Goal: Task Accomplishment & Management: Complete application form

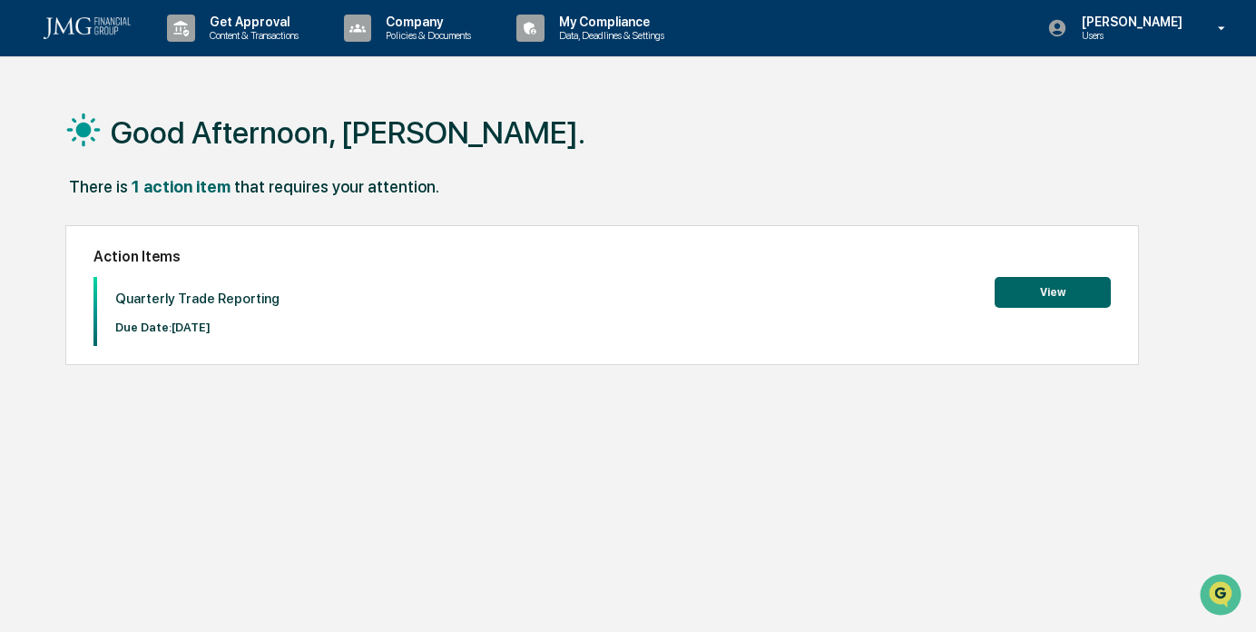
click at [1074, 294] on button "View" at bounding box center [1053, 292] width 116 height 31
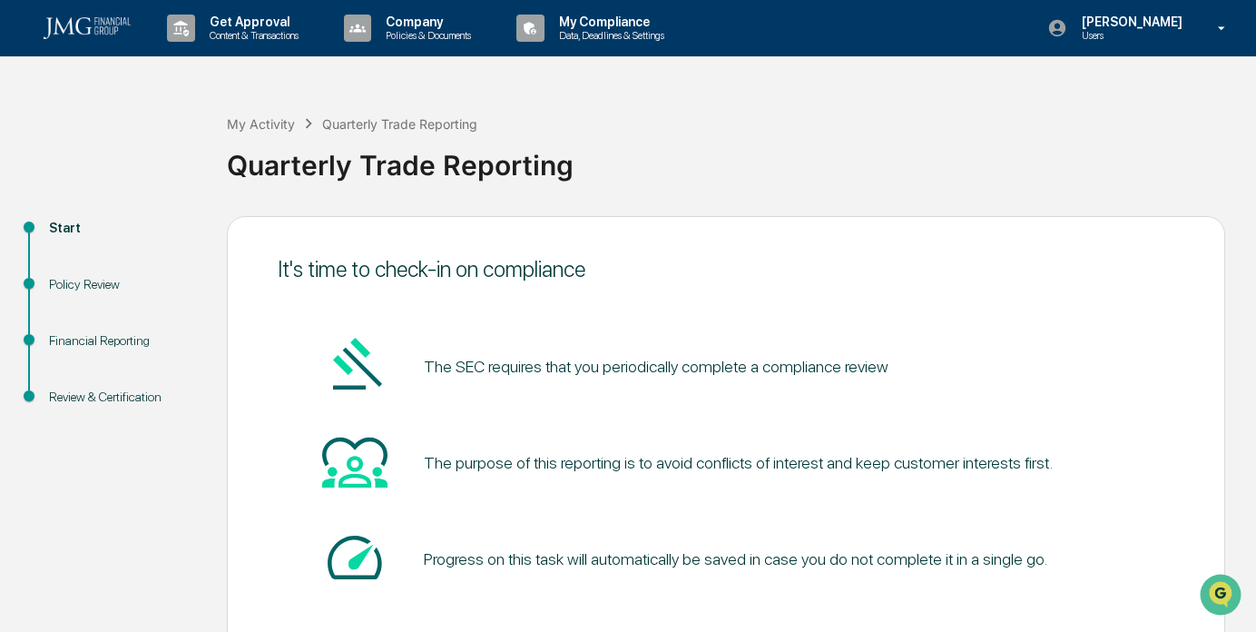
scroll to position [100, 0]
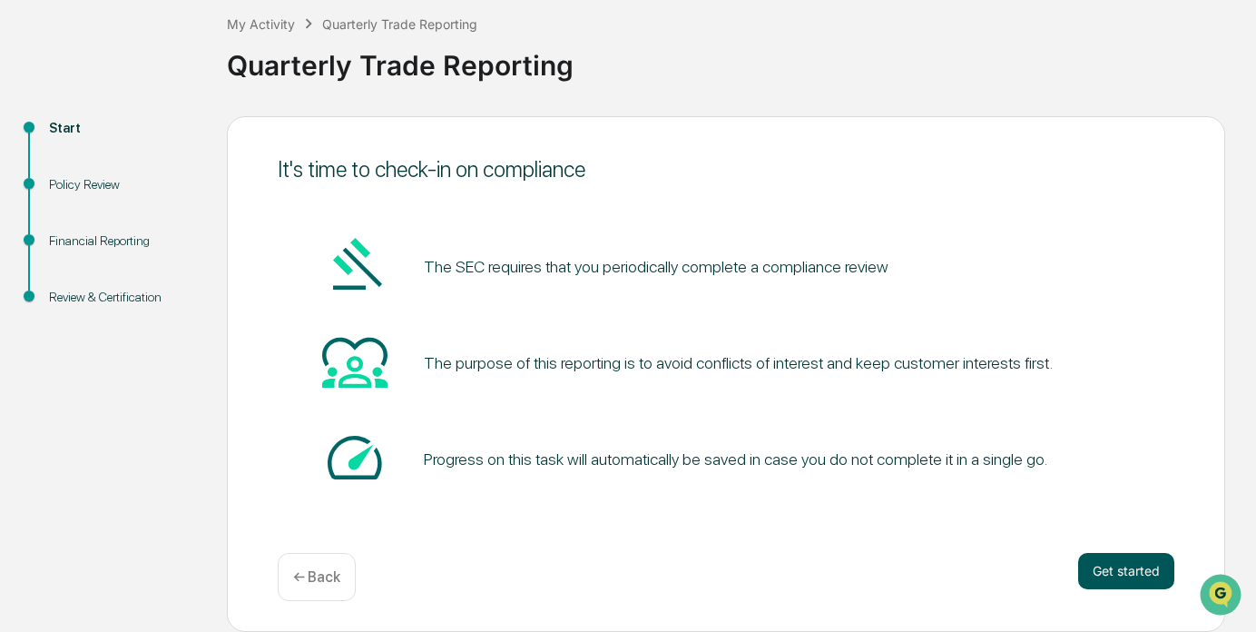
click at [1119, 572] on button "Get started" at bounding box center [1126, 571] width 96 height 36
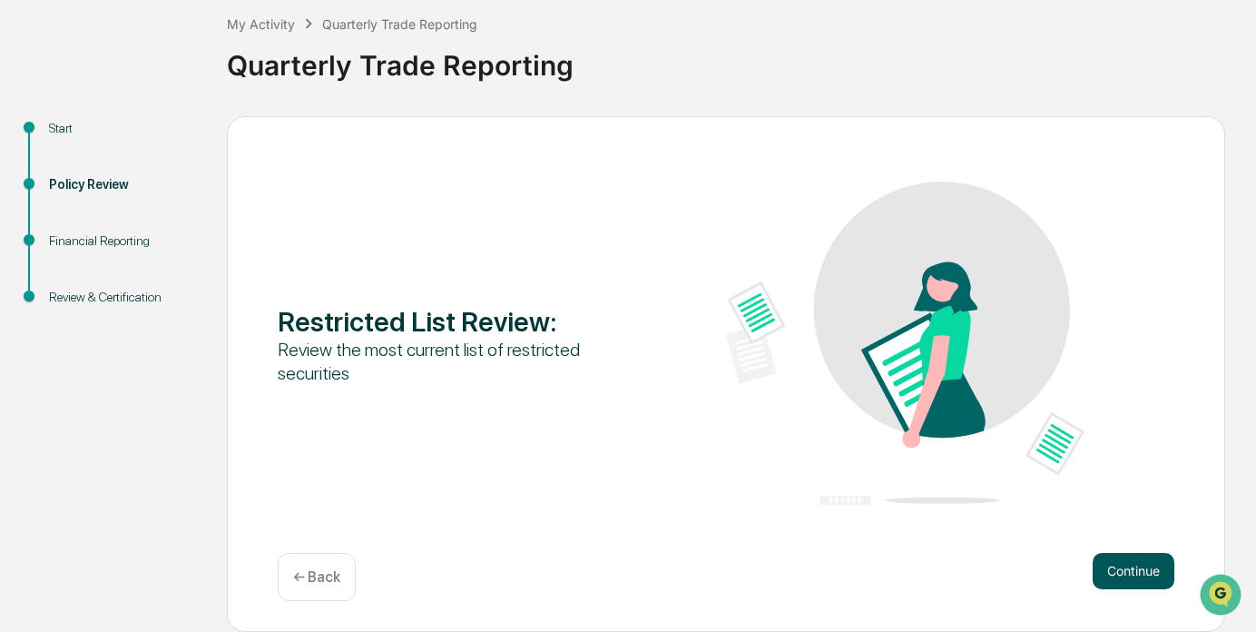
click at [1124, 568] on button "Continue" at bounding box center [1134, 571] width 82 height 36
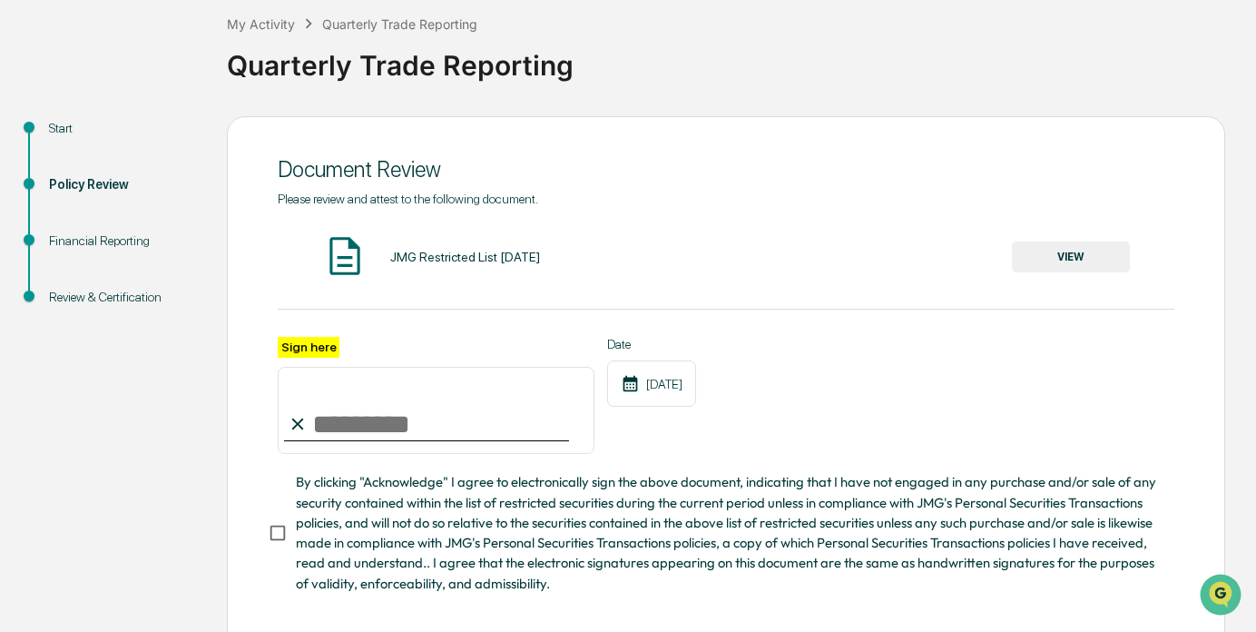
click at [369, 406] on input "Sign here" at bounding box center [436, 410] width 317 height 87
type input "**********"
click at [1090, 253] on button "VIEW" at bounding box center [1071, 256] width 118 height 31
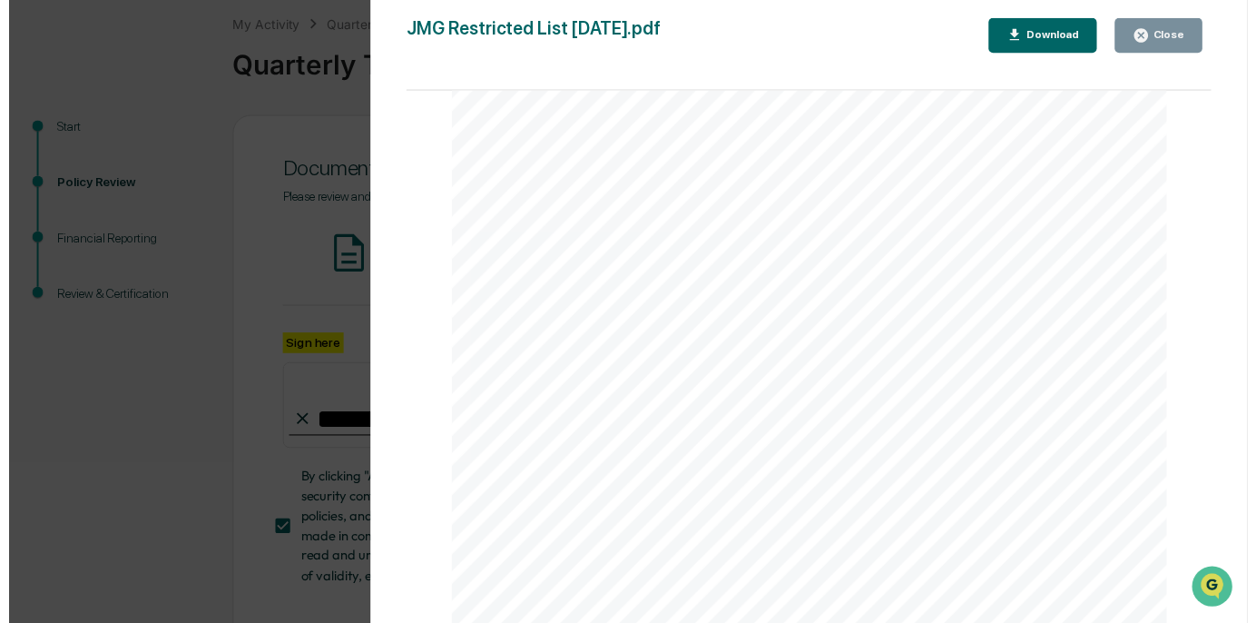
scroll to position [192, 0]
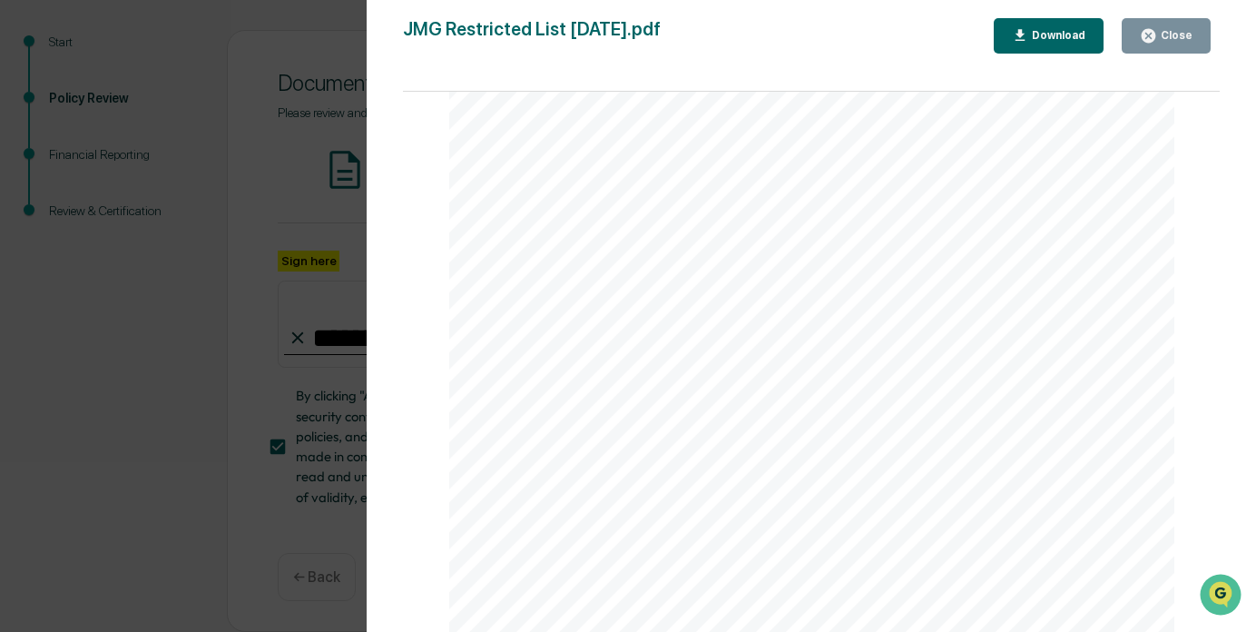
click at [1172, 46] on button "Close" at bounding box center [1166, 35] width 89 height 35
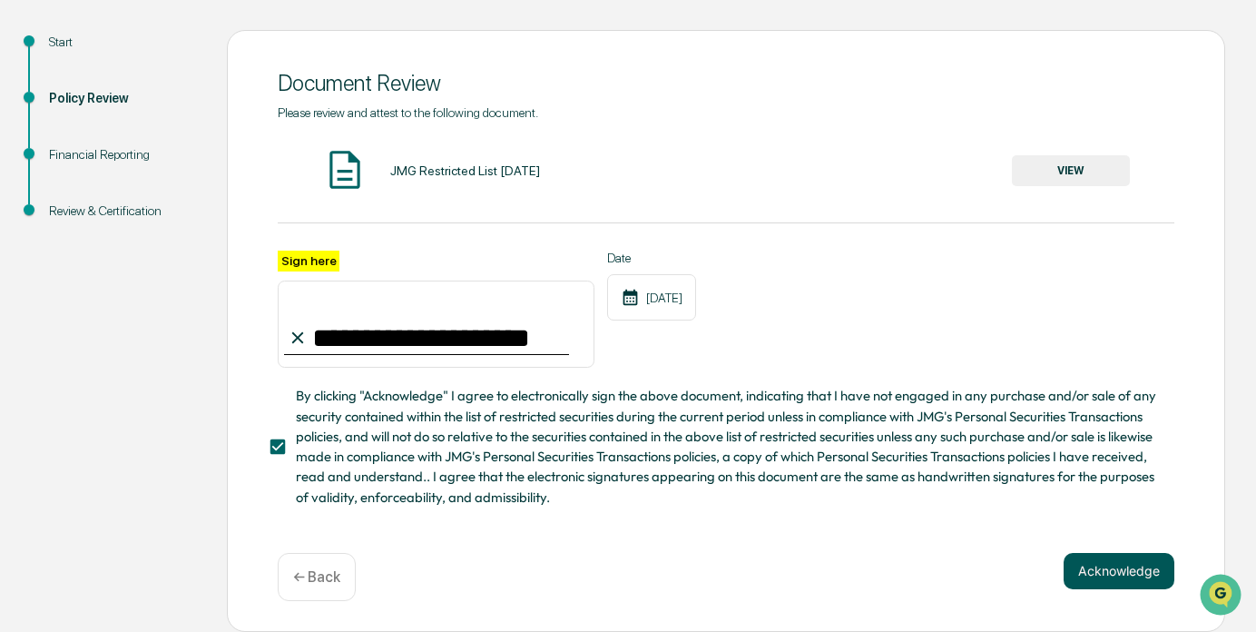
click at [1109, 566] on button "Acknowledge" at bounding box center [1119, 571] width 111 height 36
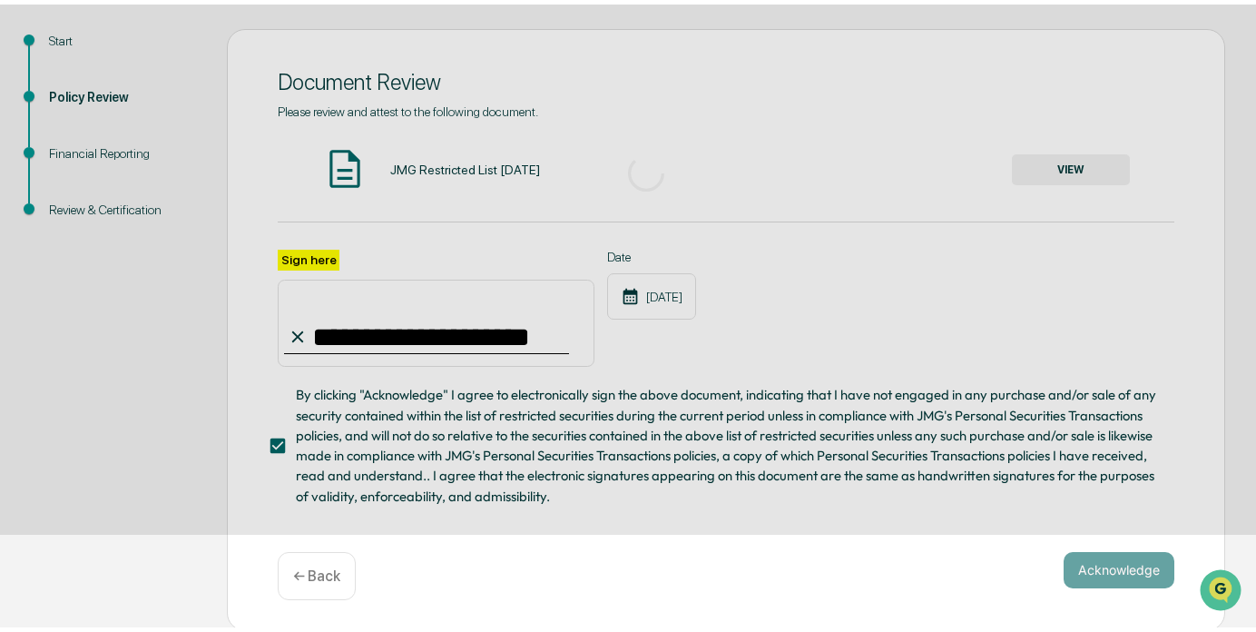
scroll to position [100, 0]
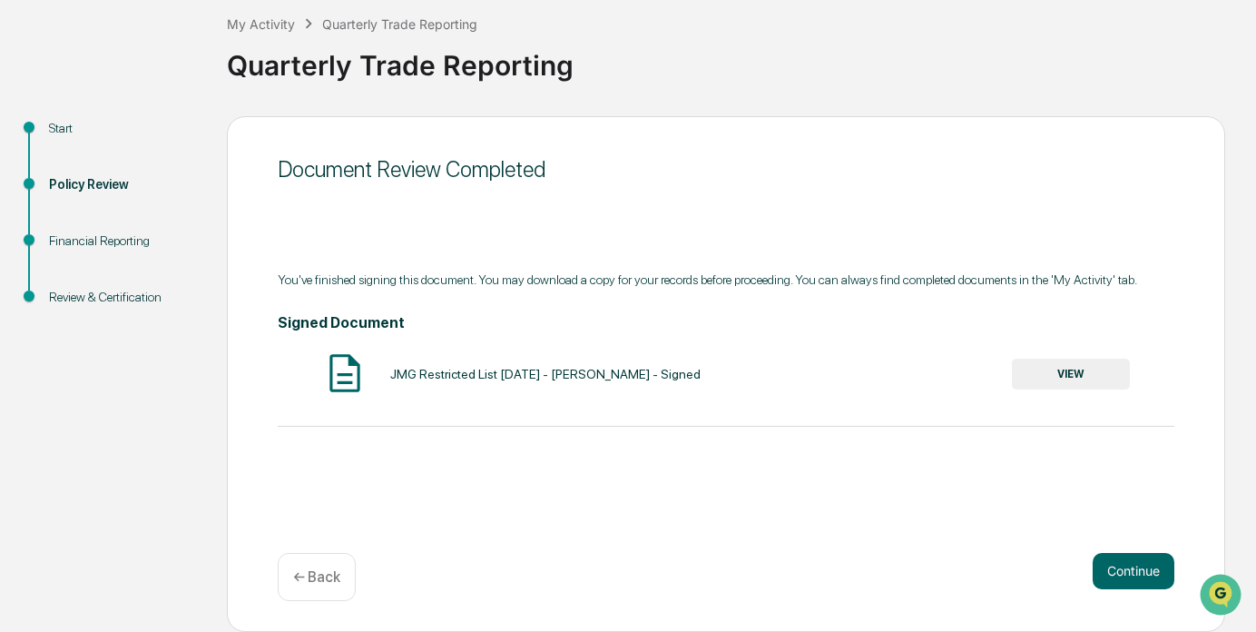
click at [1059, 363] on button "VIEW" at bounding box center [1071, 374] width 118 height 31
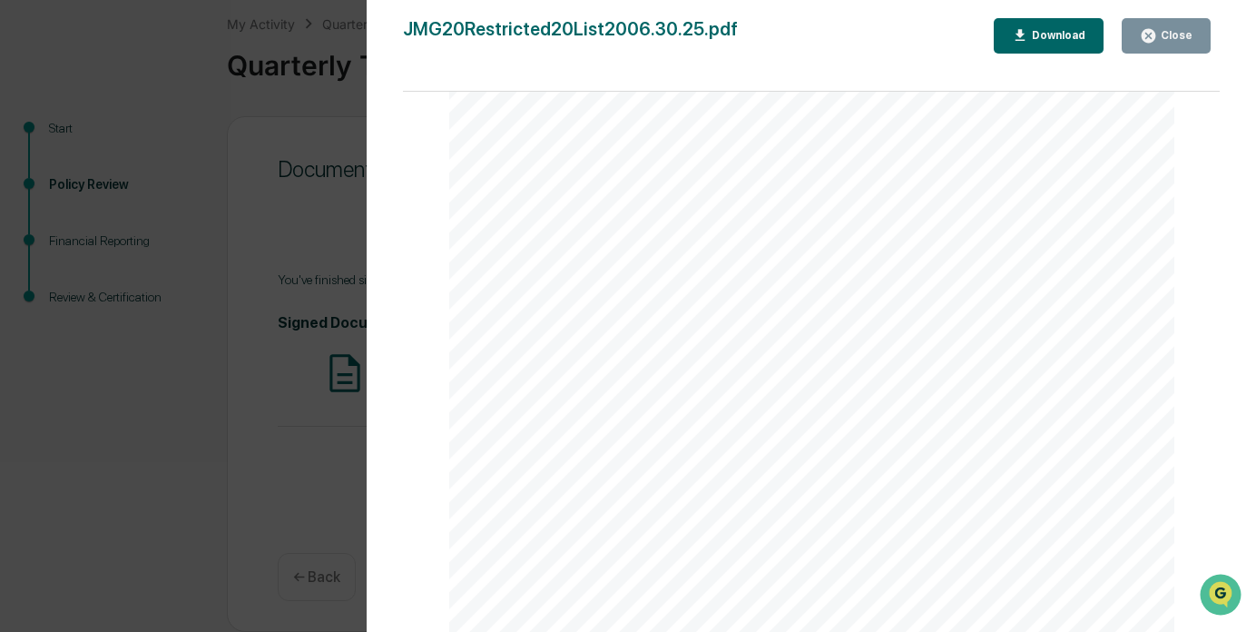
scroll to position [2891, 0]
click at [1182, 35] on div "Close" at bounding box center [1174, 35] width 35 height 13
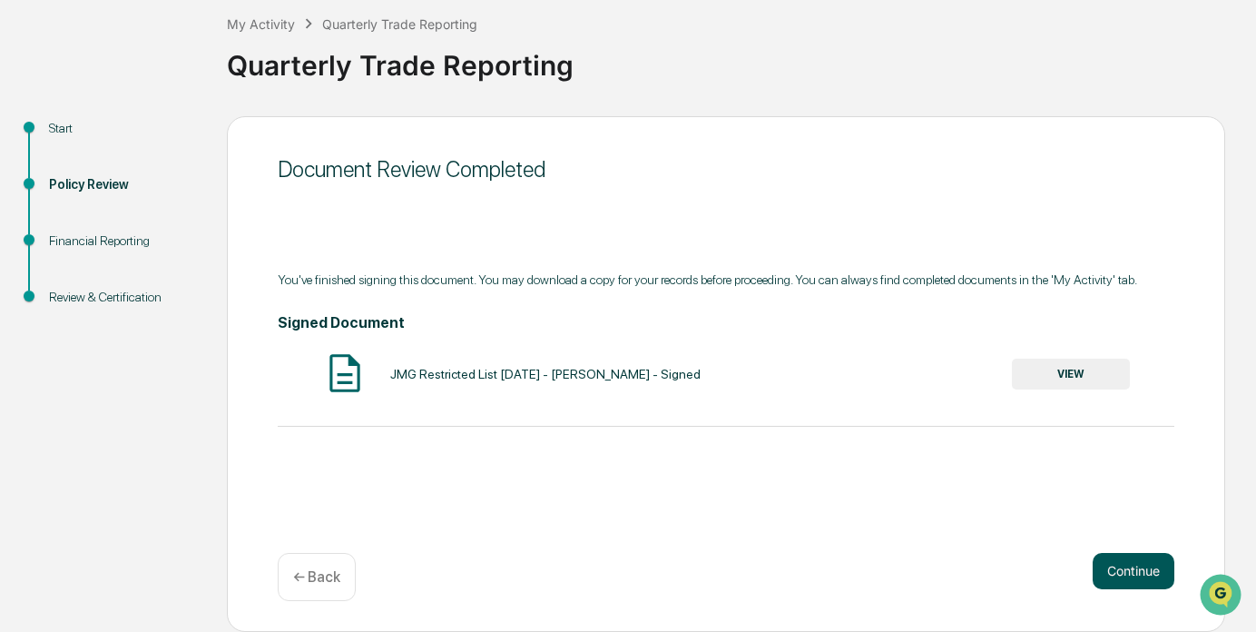
click at [1117, 554] on button "Continue" at bounding box center [1134, 571] width 82 height 36
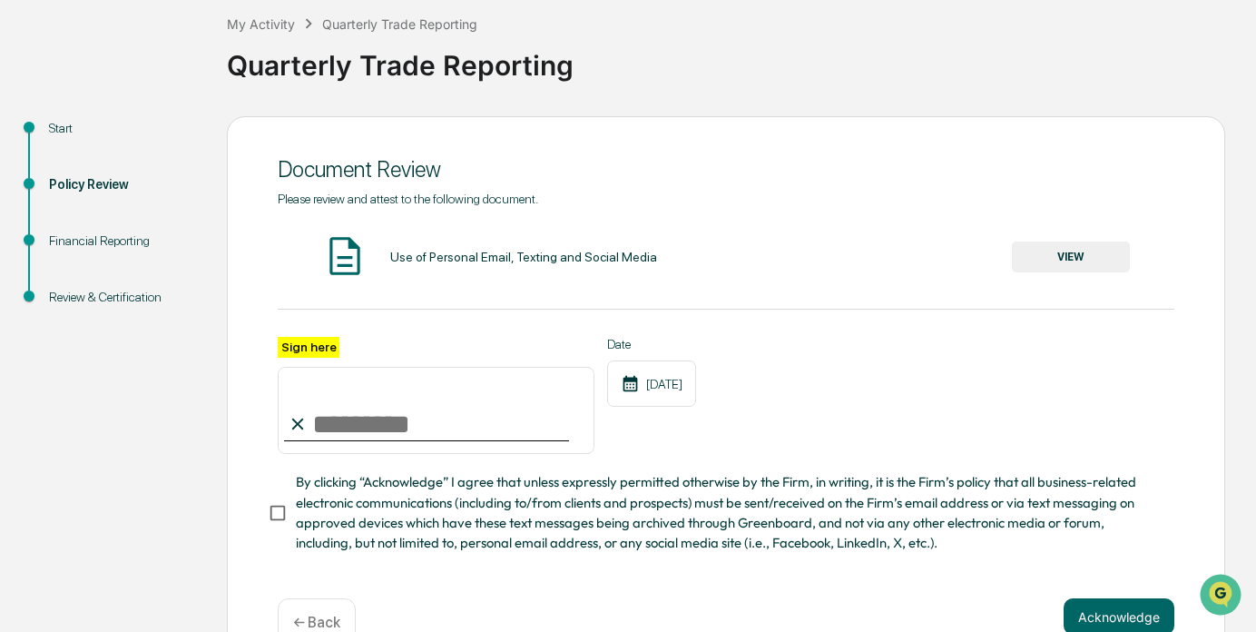
click at [340, 423] on input "Sign here" at bounding box center [436, 410] width 317 height 87
type input "**********"
click at [1096, 259] on button "VIEW" at bounding box center [1071, 256] width 118 height 31
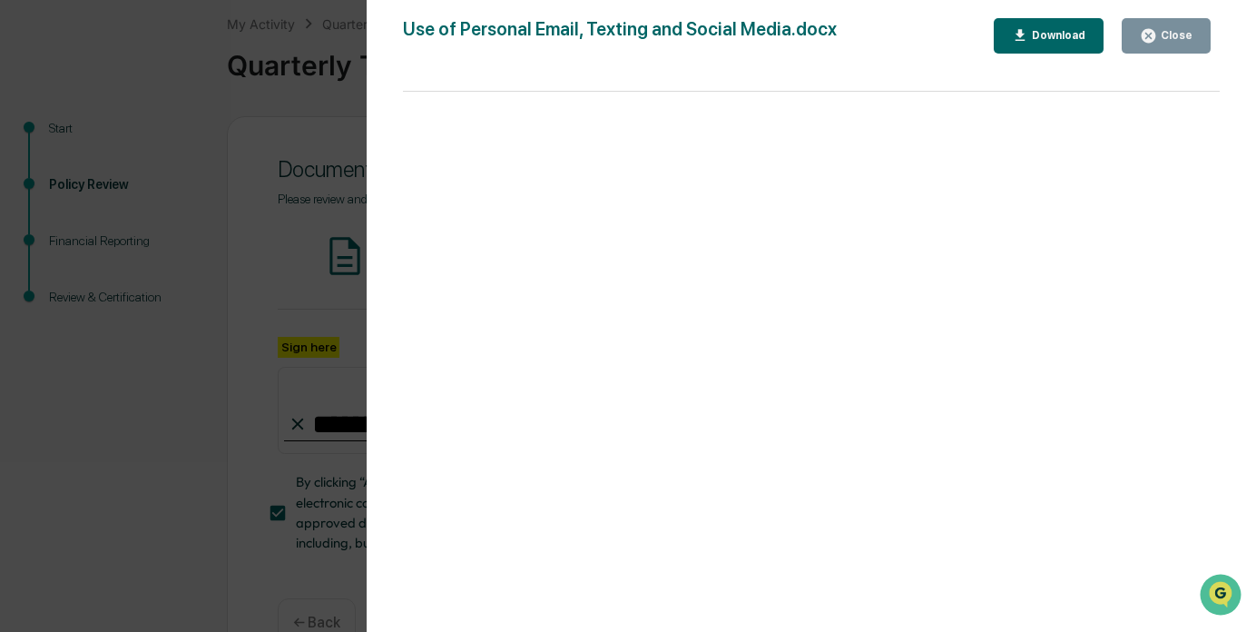
click at [1169, 36] on div "Close" at bounding box center [1174, 35] width 35 height 13
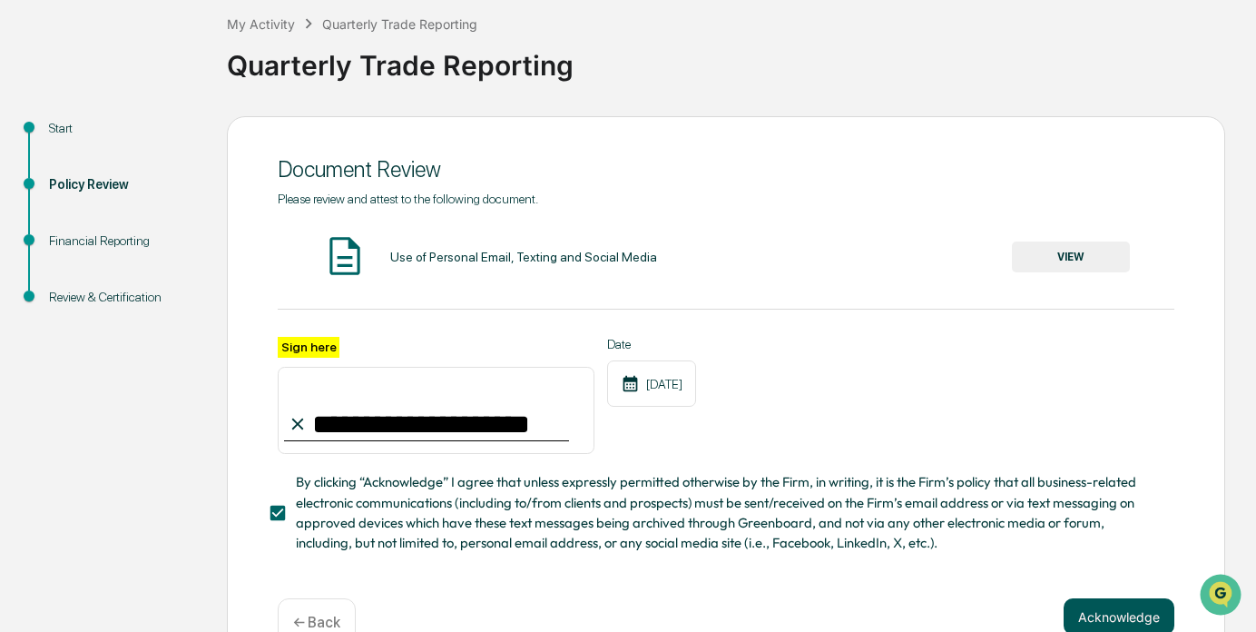
click at [1084, 612] on button "Acknowledge" at bounding box center [1119, 616] width 111 height 36
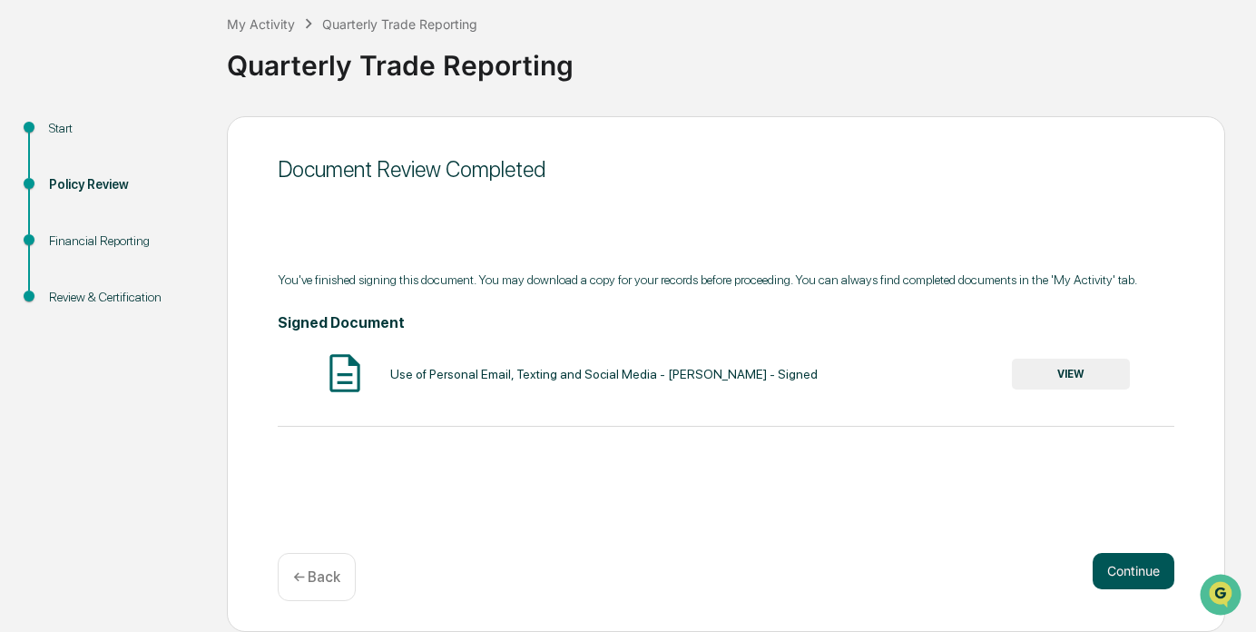
click at [1147, 570] on button "Continue" at bounding box center [1134, 571] width 82 height 36
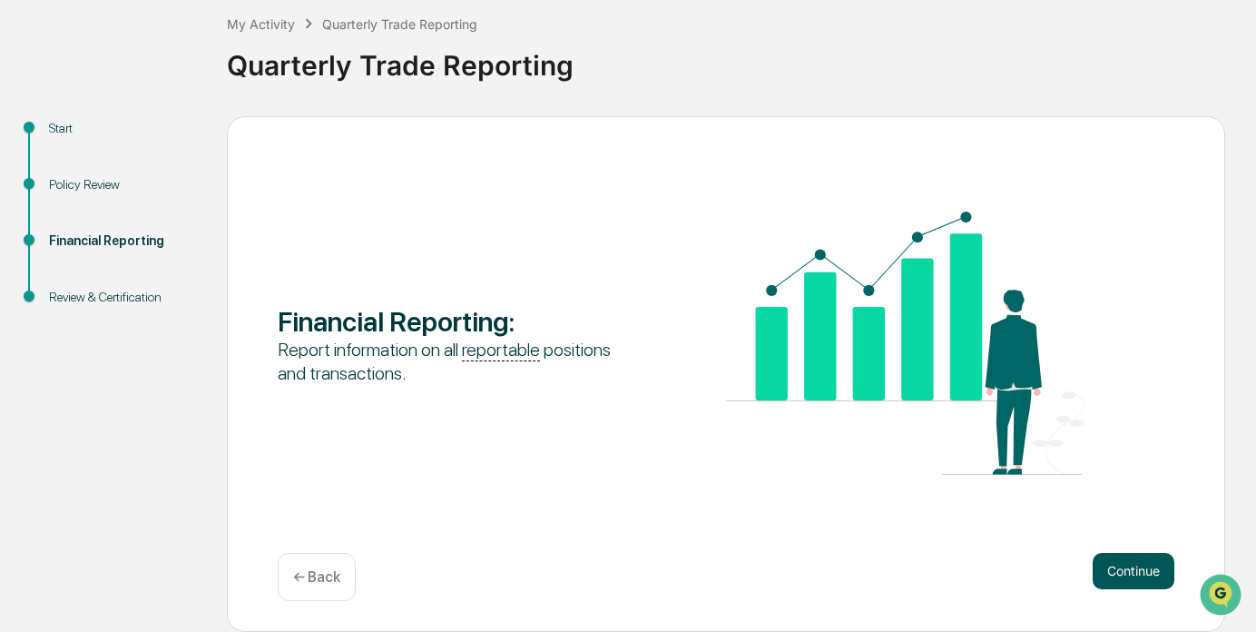
click at [1115, 566] on button "Continue" at bounding box center [1134, 571] width 82 height 36
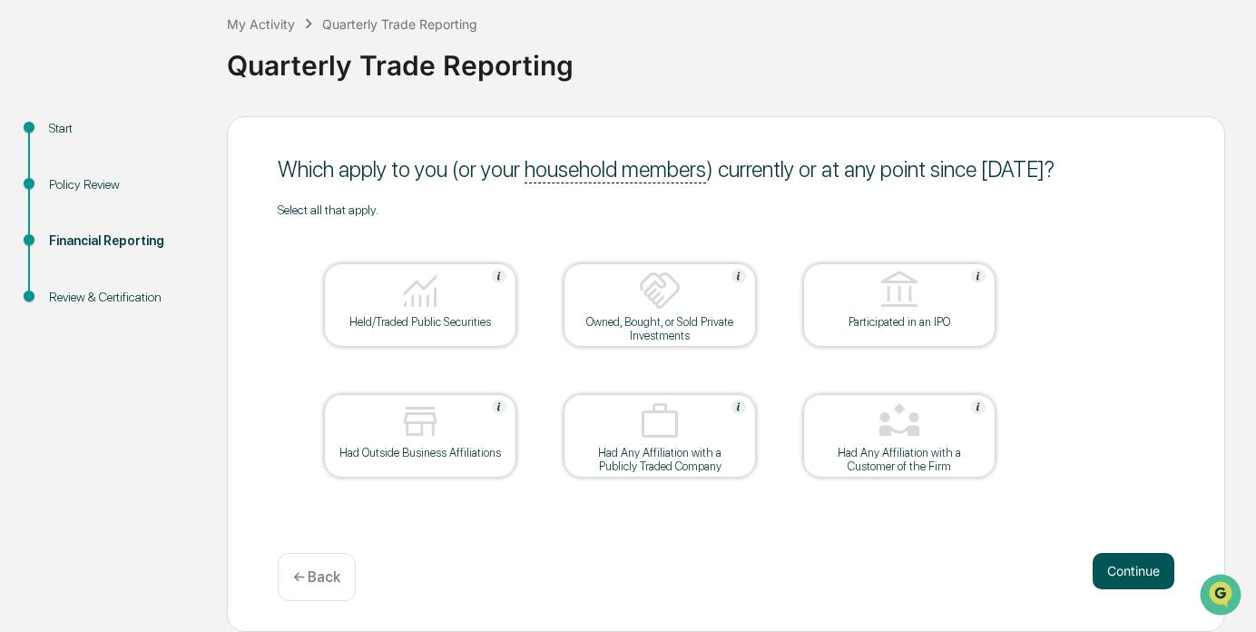
click at [1148, 569] on button "Continue" at bounding box center [1134, 571] width 82 height 36
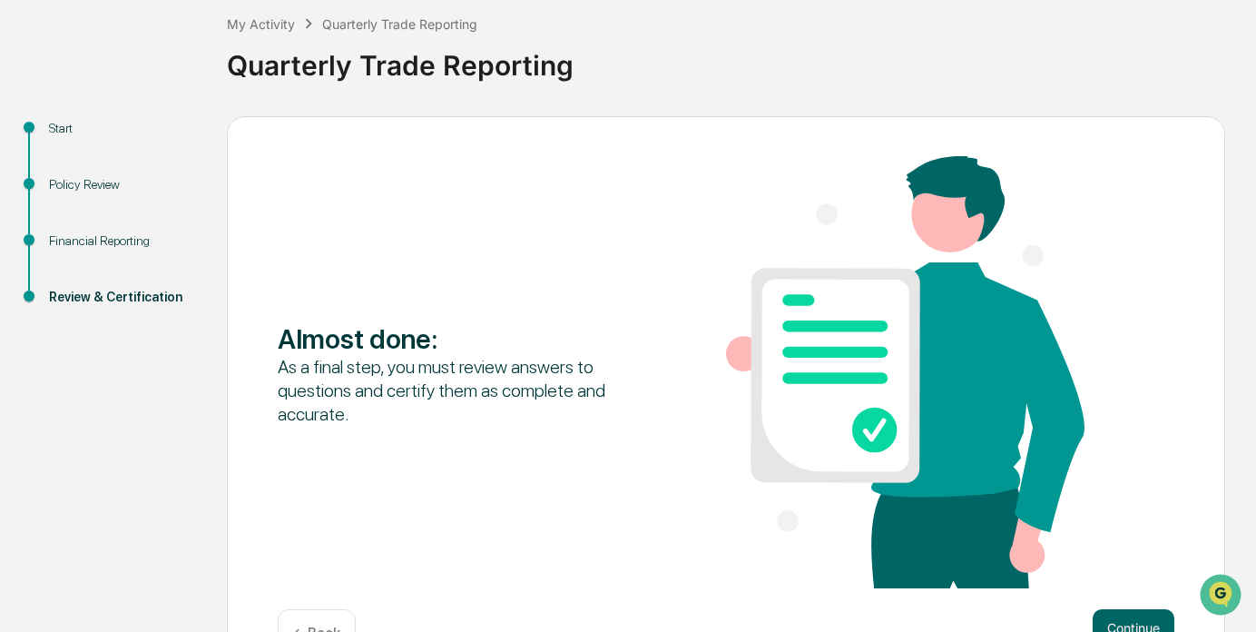
scroll to position [156, 0]
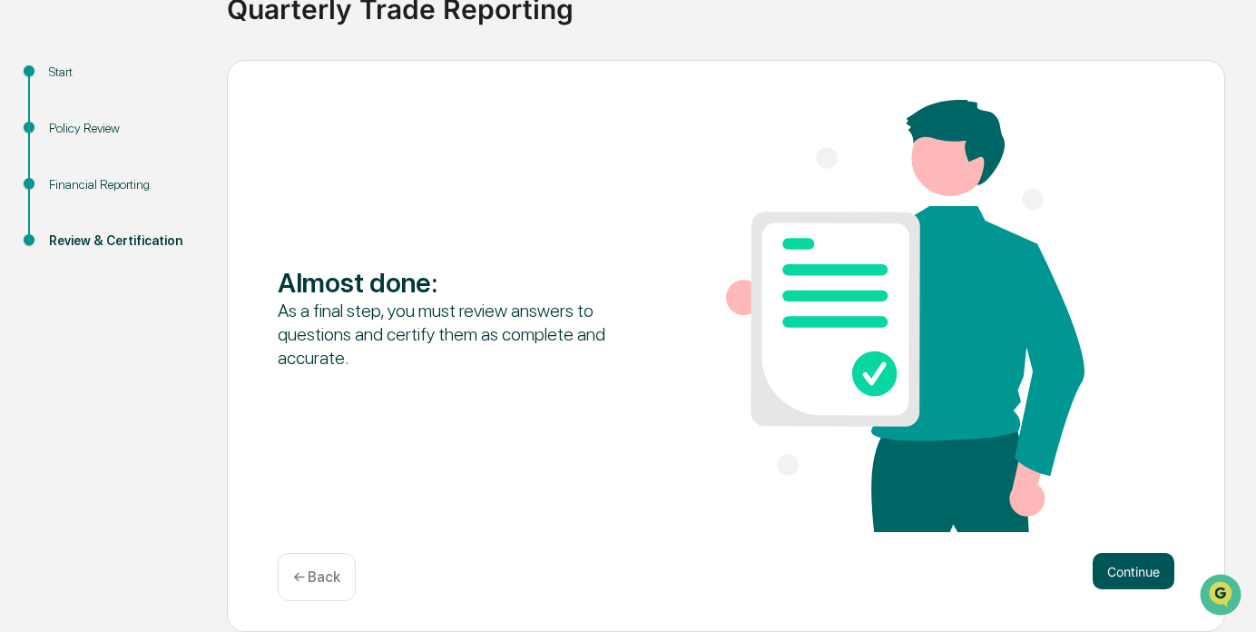
click at [1130, 568] on button "Continue" at bounding box center [1134, 571] width 82 height 36
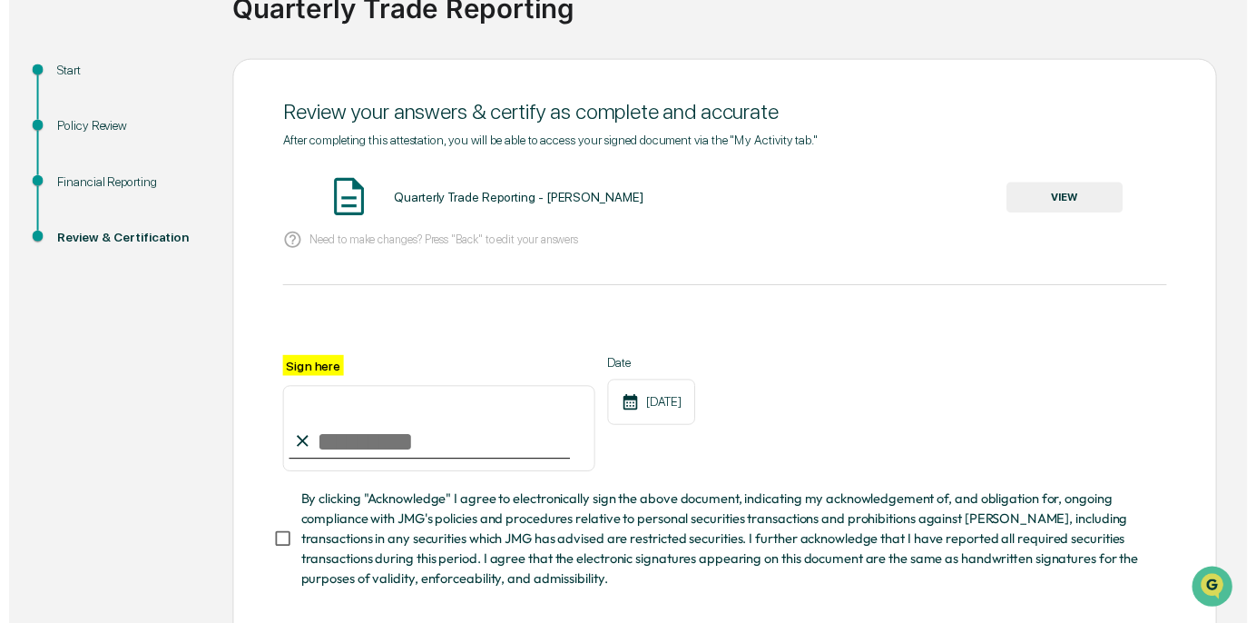
scroll to position [251, 0]
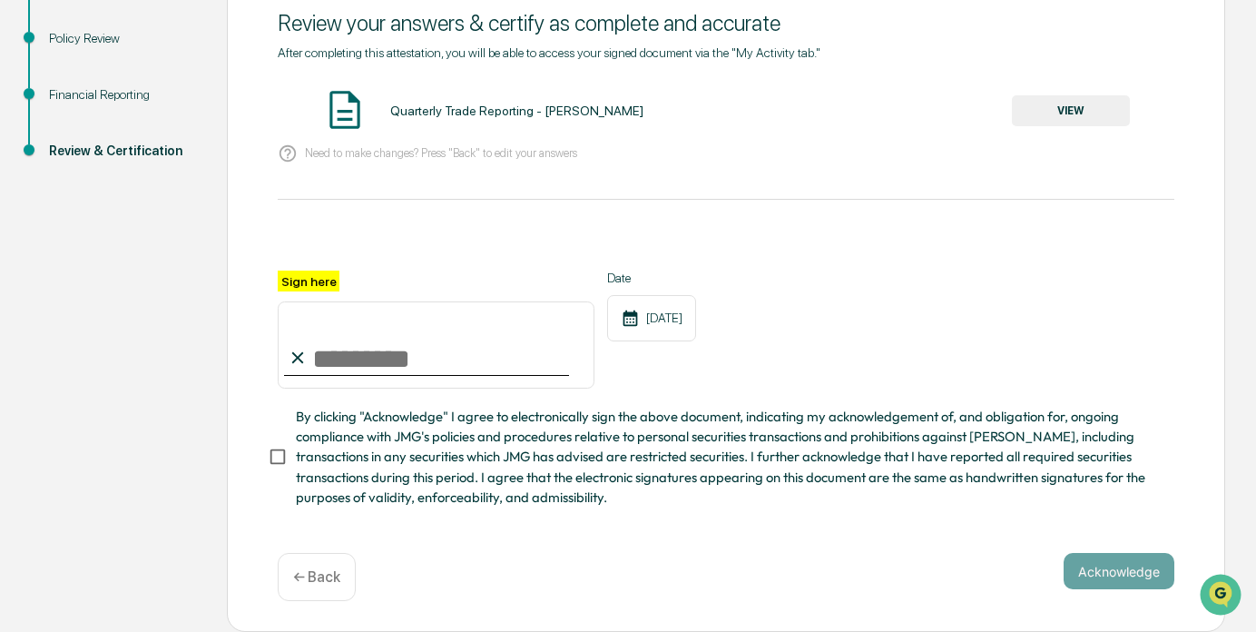
click at [339, 574] on p "← Back" at bounding box center [316, 576] width 47 height 17
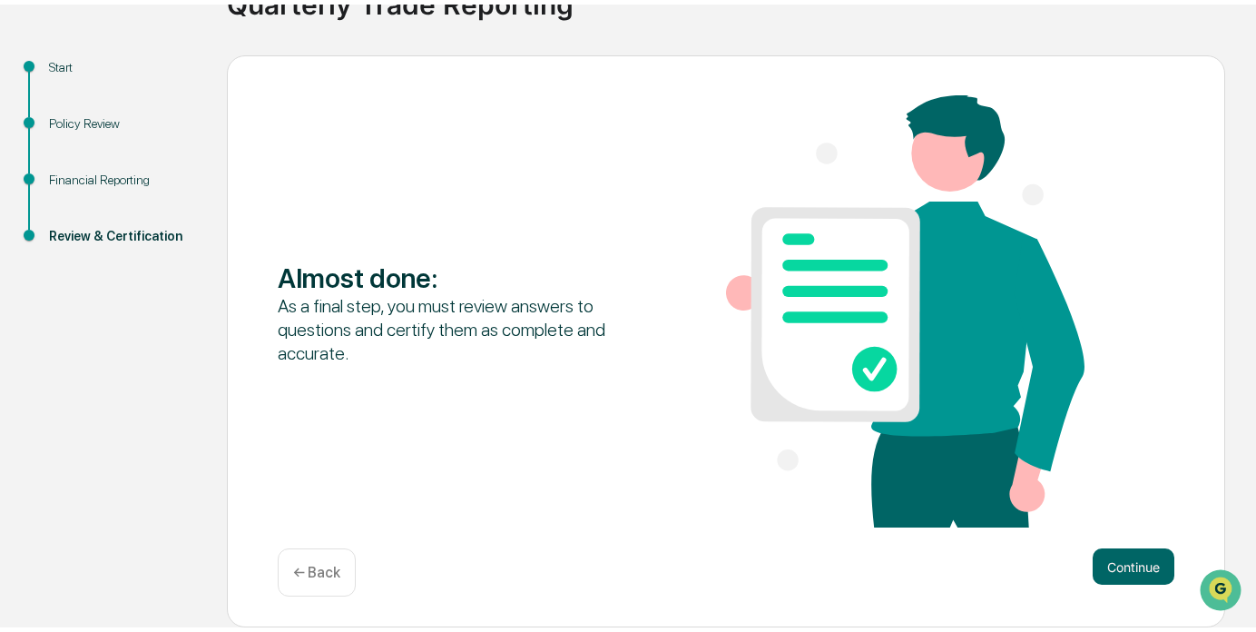
scroll to position [156, 0]
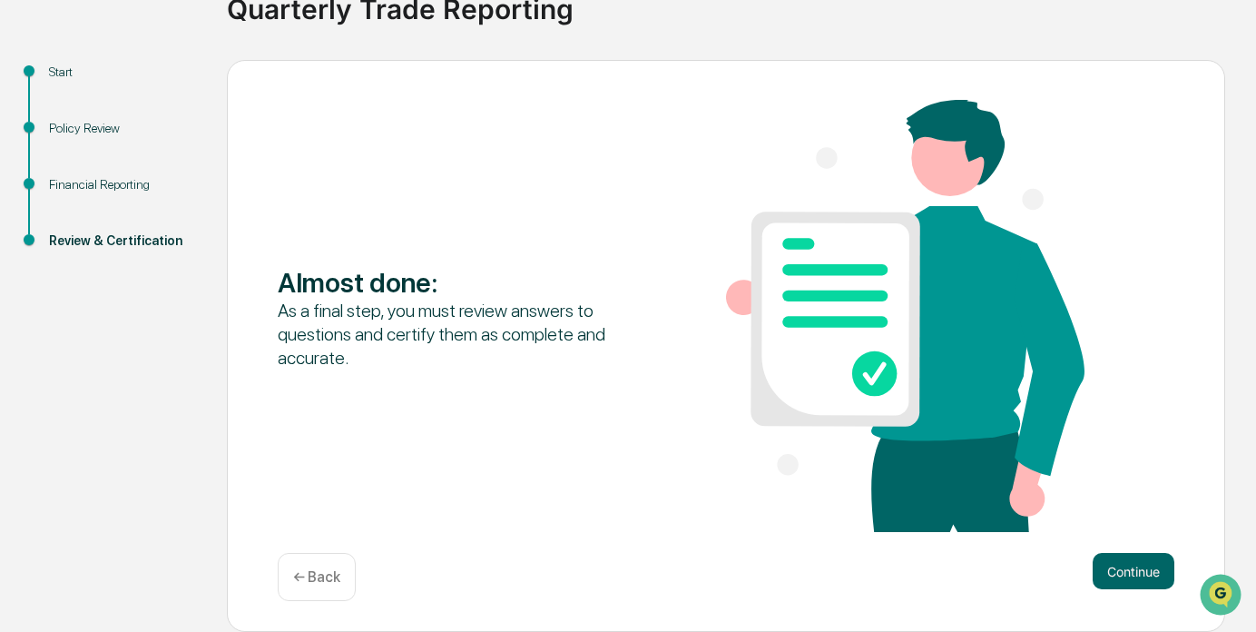
click at [331, 578] on p "← Back" at bounding box center [316, 576] width 47 height 17
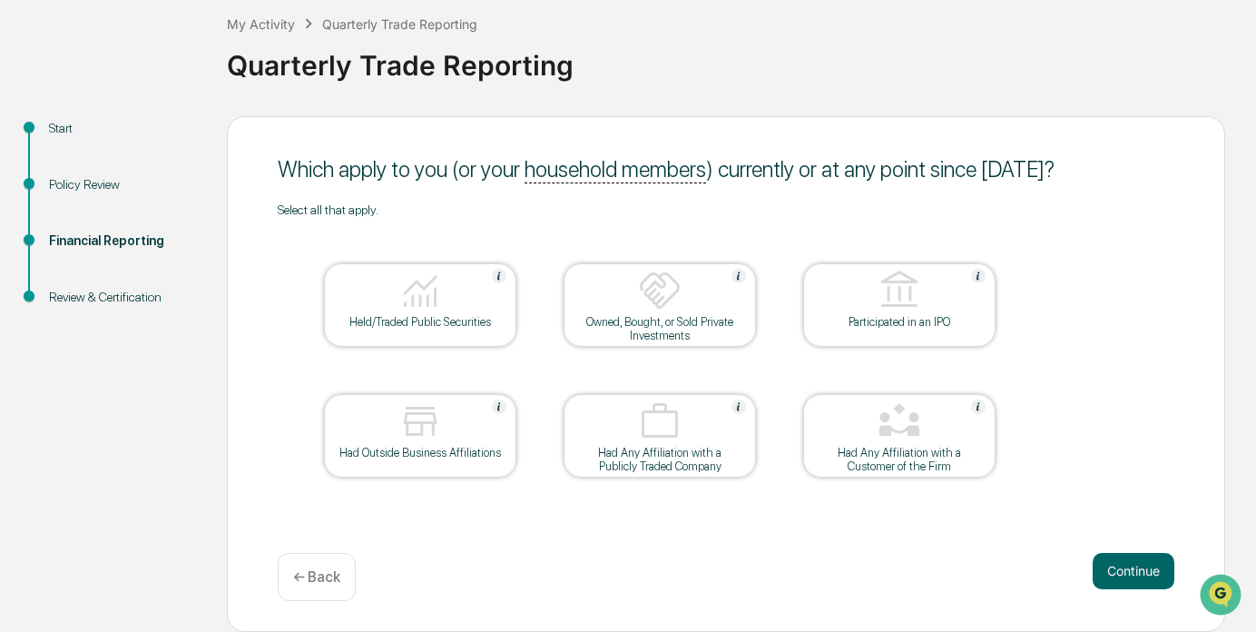
click at [939, 425] on div at bounding box center [900, 422] width 182 height 46
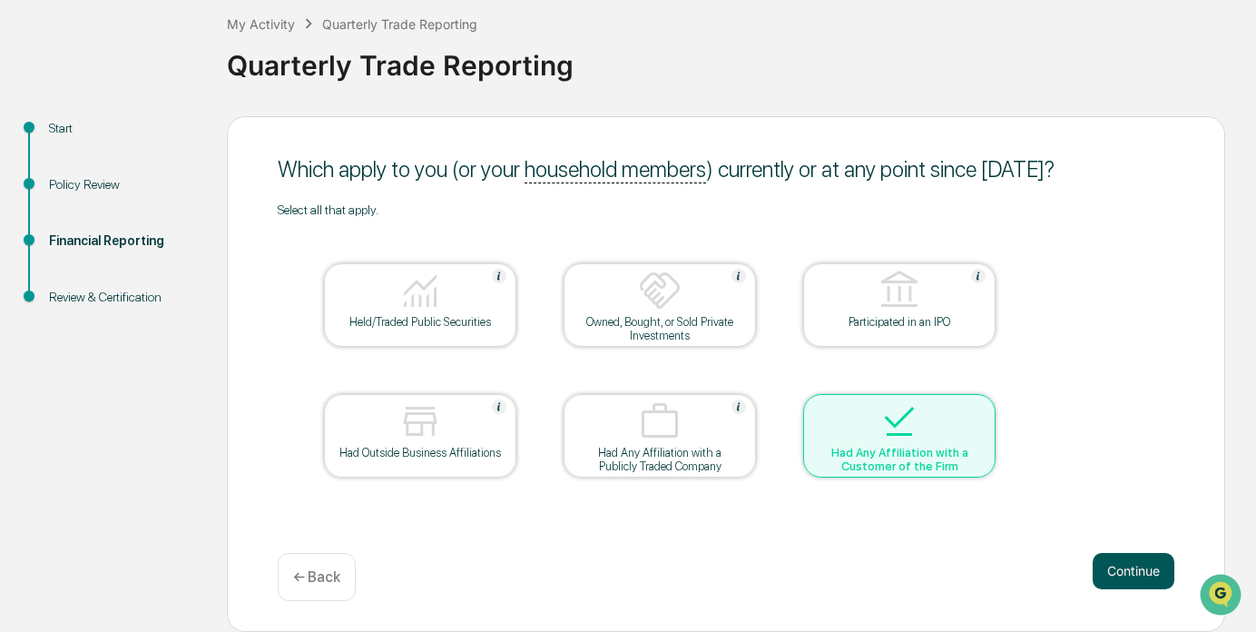
click at [1134, 572] on button "Continue" at bounding box center [1134, 571] width 82 height 36
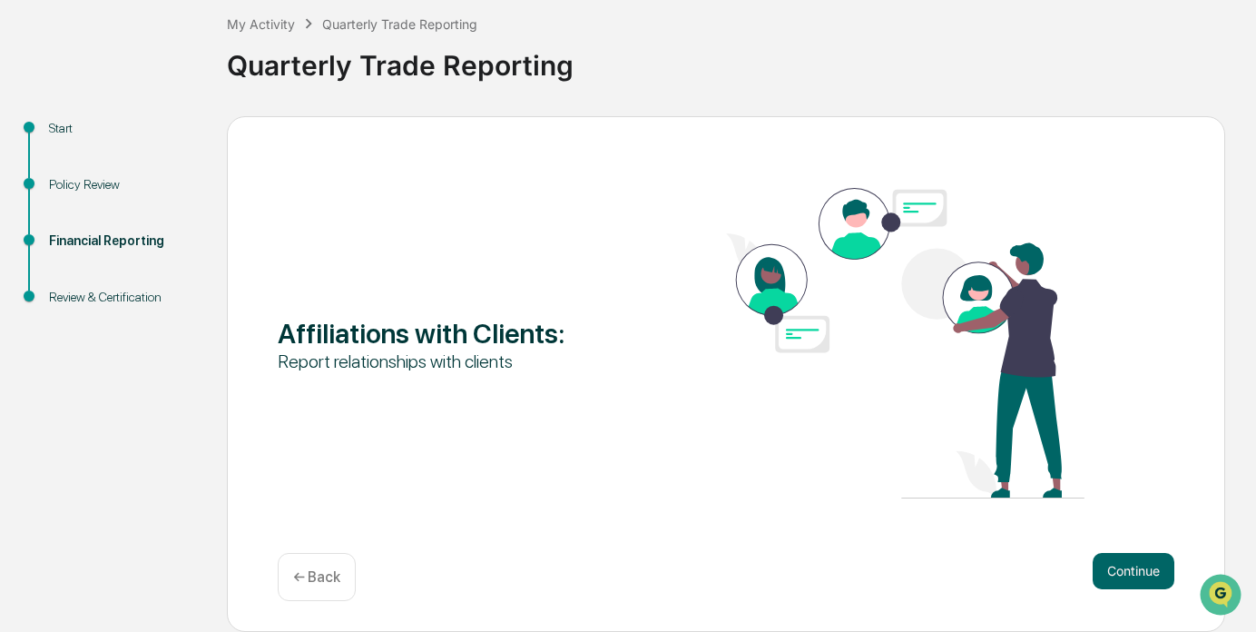
click at [326, 575] on p "← Back" at bounding box center [316, 576] width 47 height 17
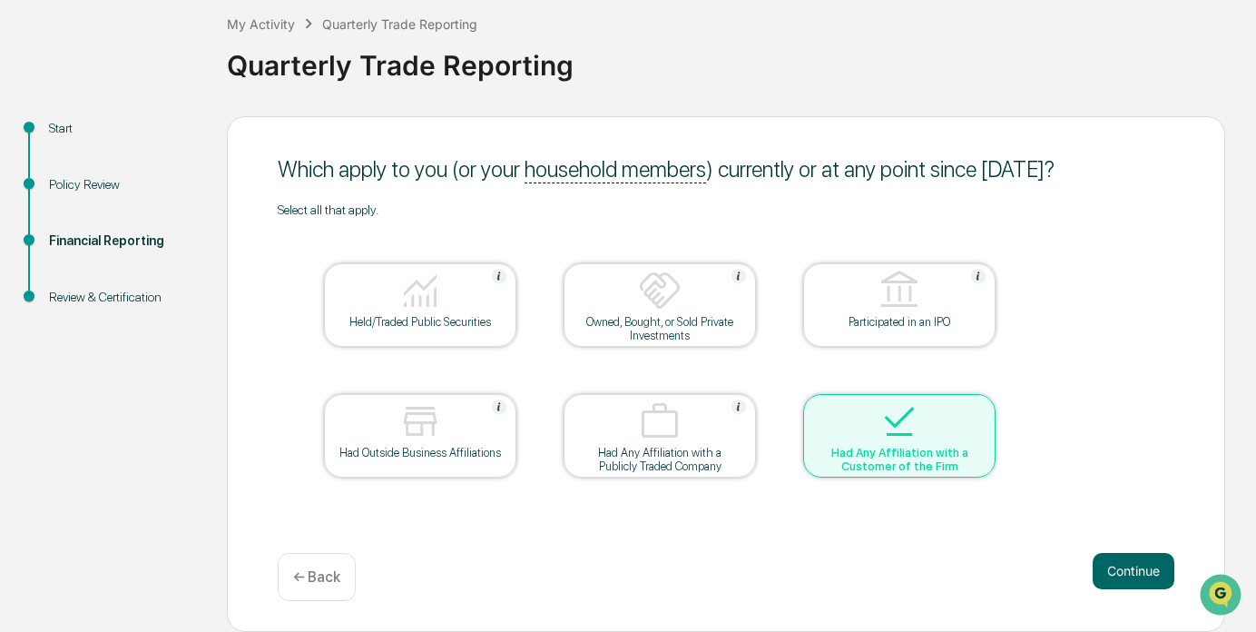
click at [438, 302] on img at bounding box center [421, 291] width 44 height 44
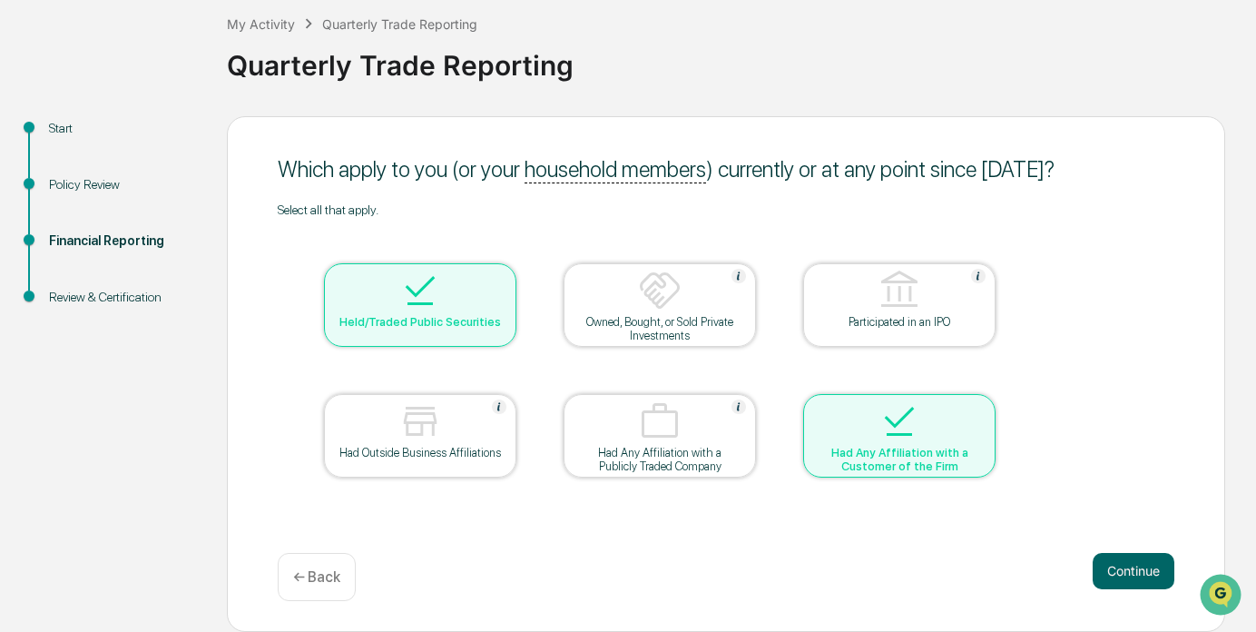
click at [406, 450] on div "Had Outside Business Affiliations" at bounding box center [420, 453] width 163 height 14
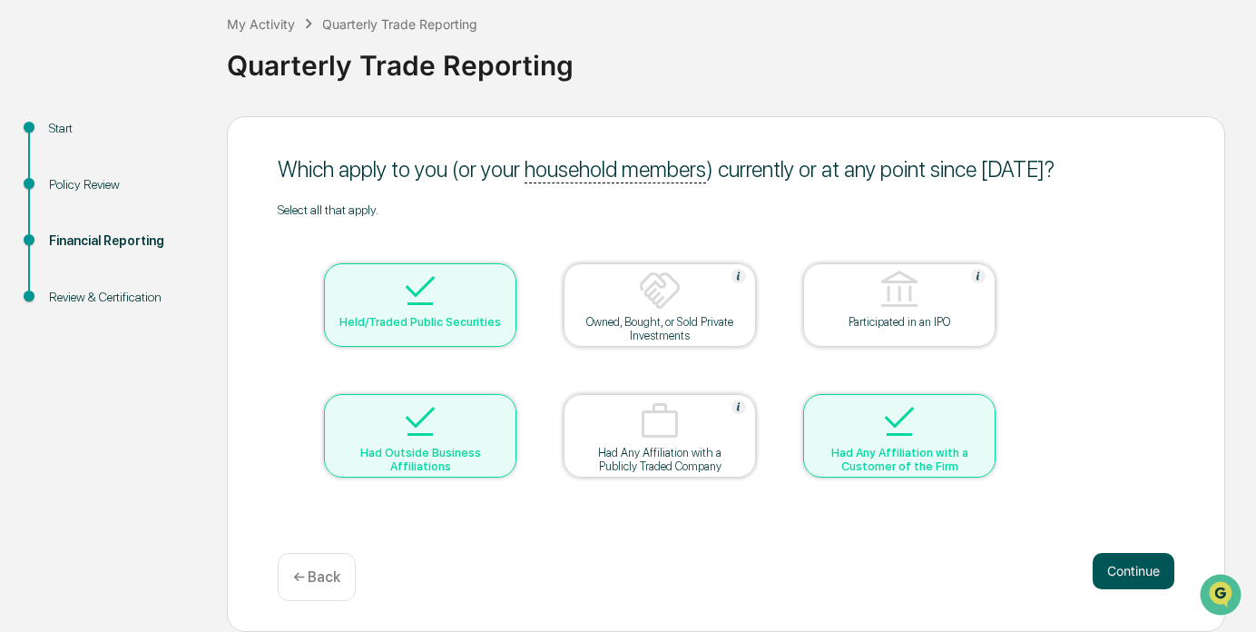
click at [1126, 567] on button "Continue" at bounding box center [1134, 571] width 82 height 36
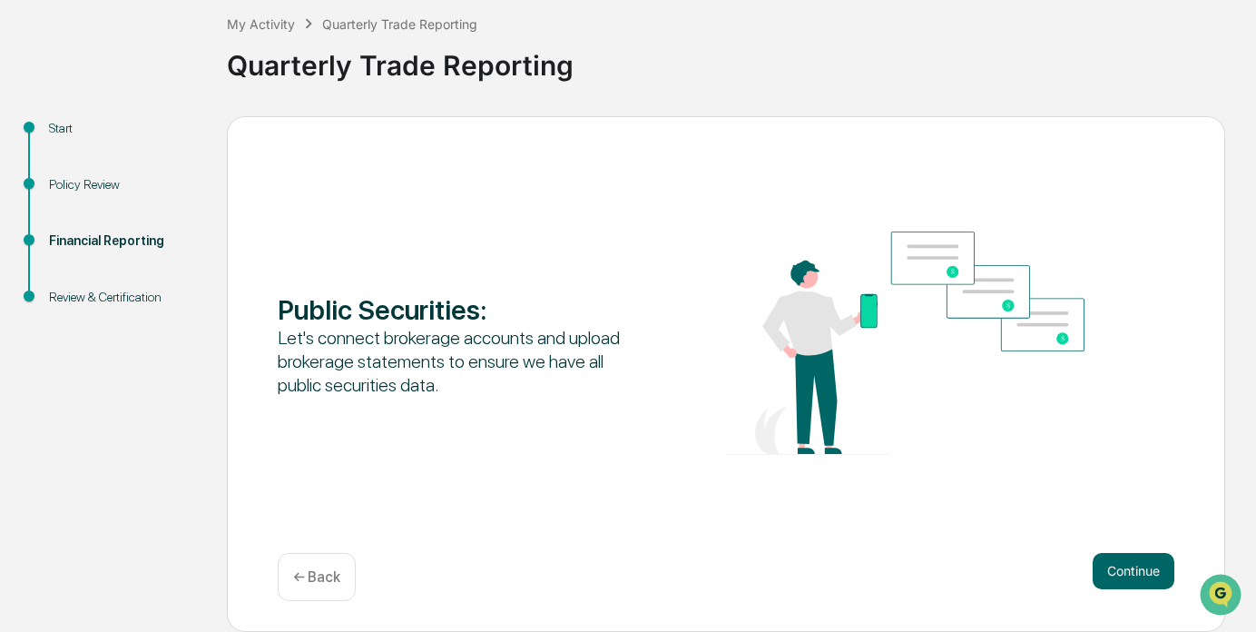
click at [325, 575] on p "← Back" at bounding box center [316, 576] width 47 height 17
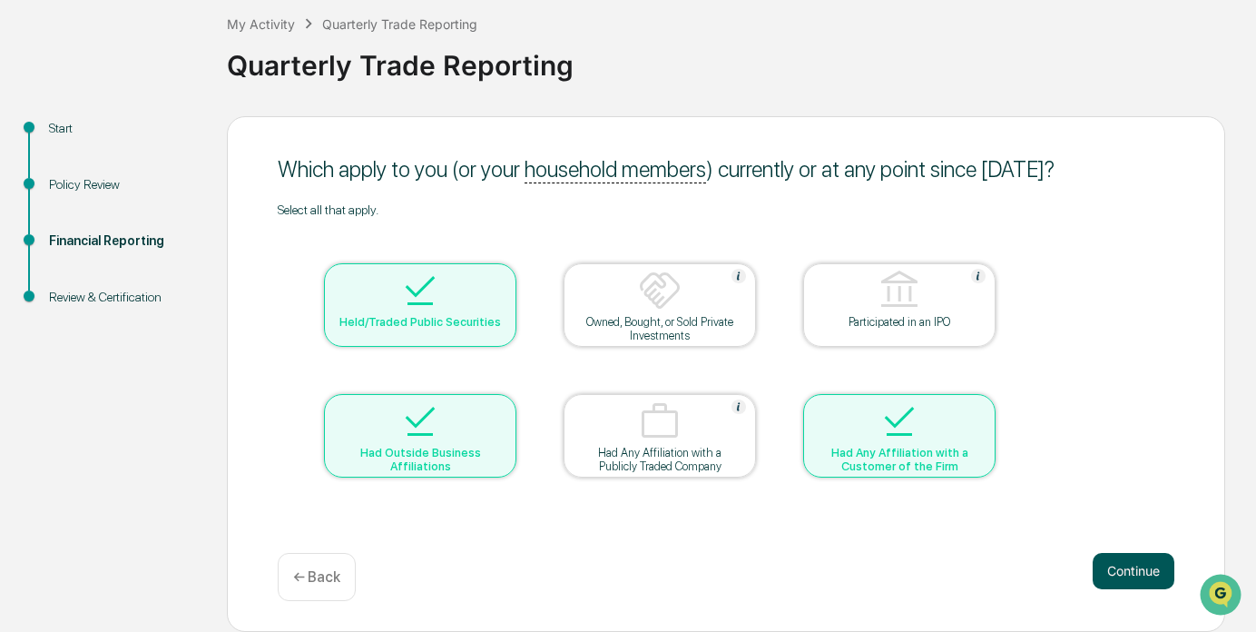
click at [1147, 568] on button "Continue" at bounding box center [1134, 571] width 82 height 36
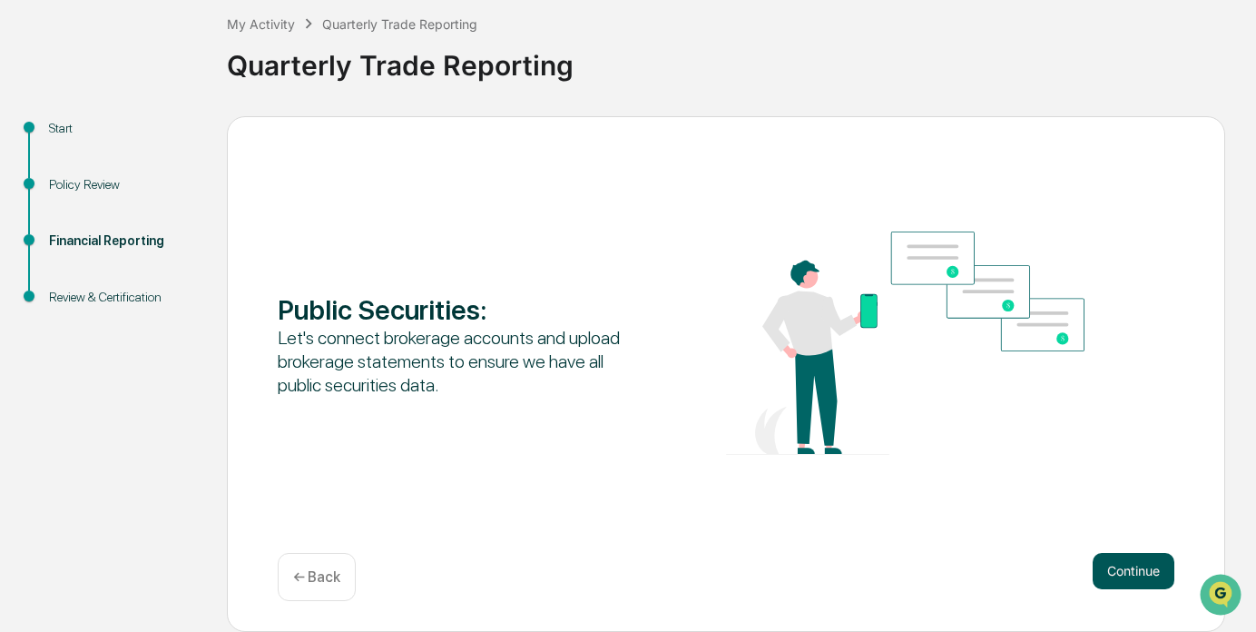
click at [1147, 564] on button "Continue" at bounding box center [1134, 571] width 82 height 36
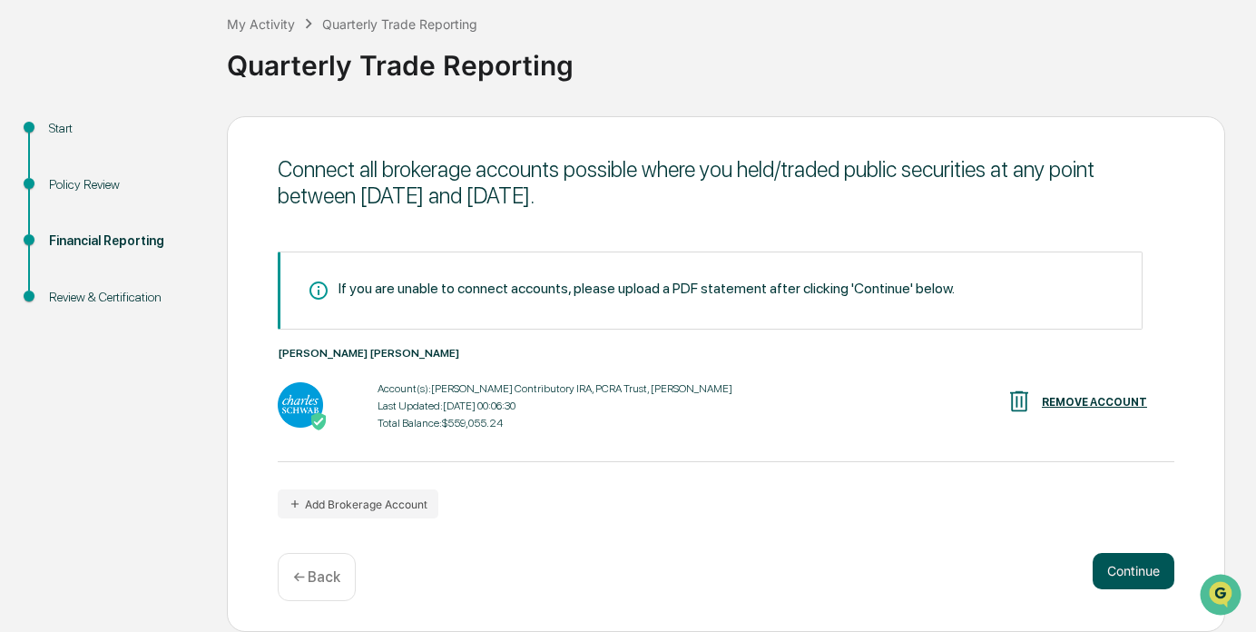
click at [1155, 565] on button "Continue" at bounding box center [1134, 571] width 82 height 36
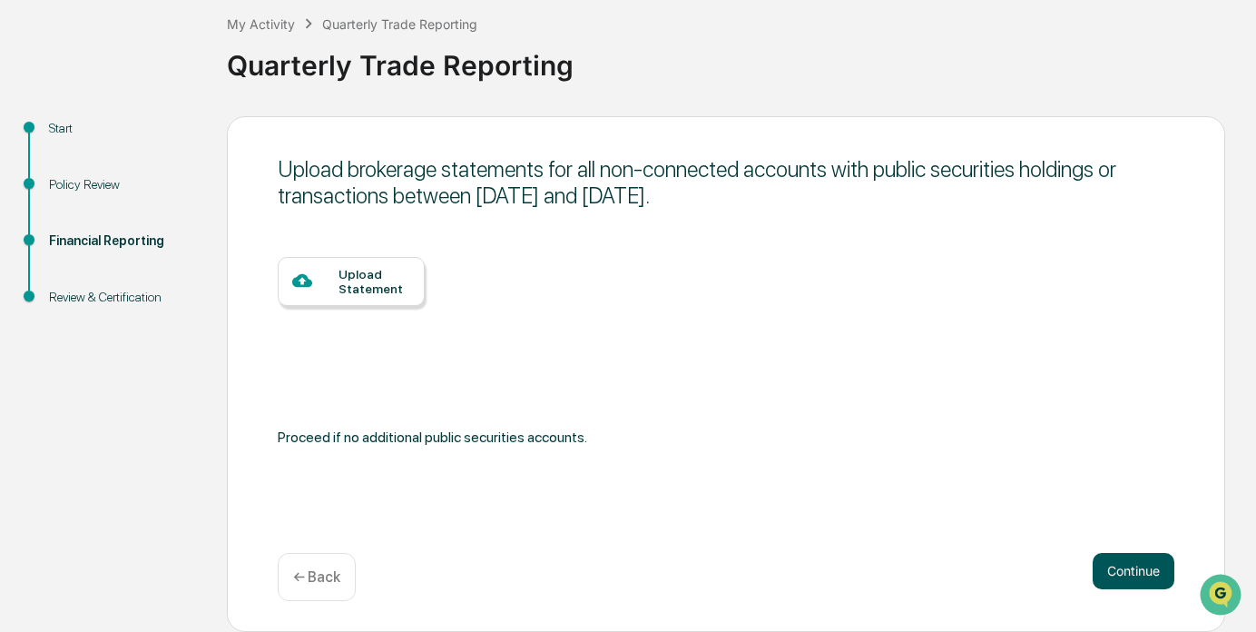
click at [1138, 566] on button "Continue" at bounding box center [1134, 571] width 82 height 36
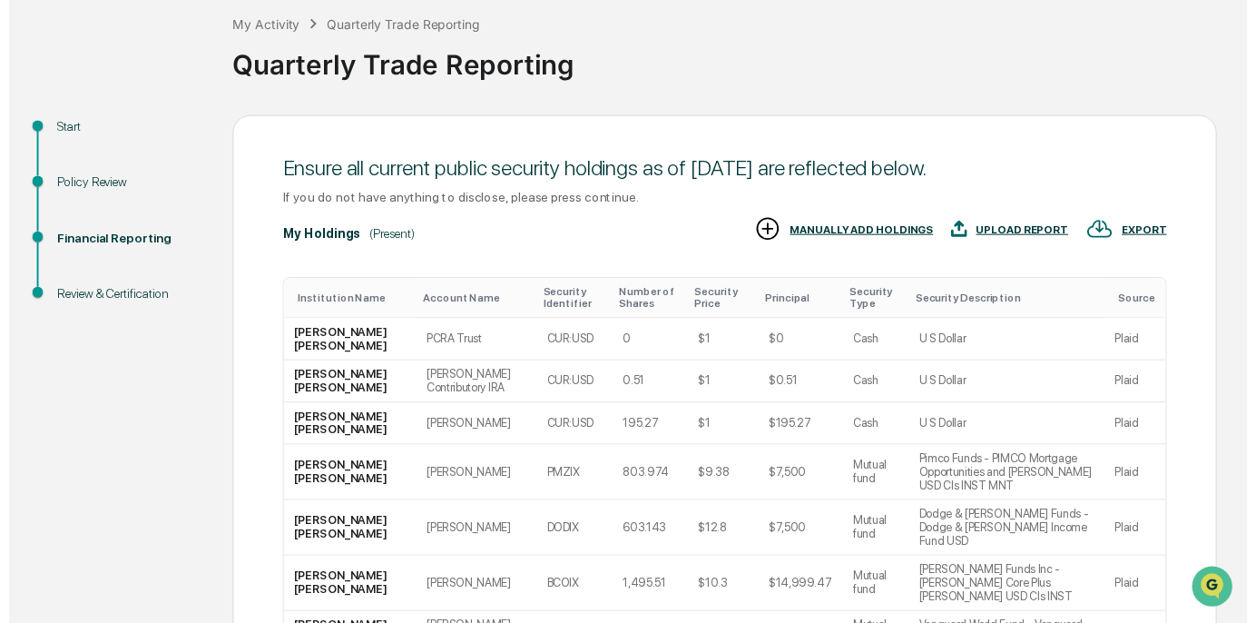
scroll to position [375, 0]
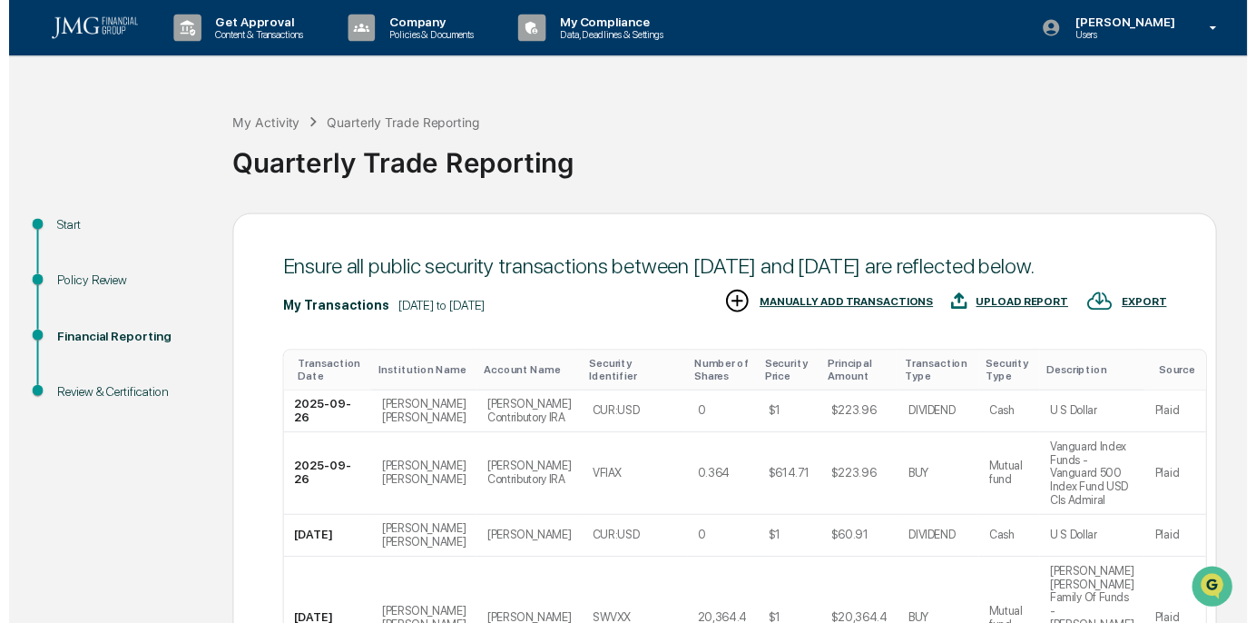
scroll to position [426, 0]
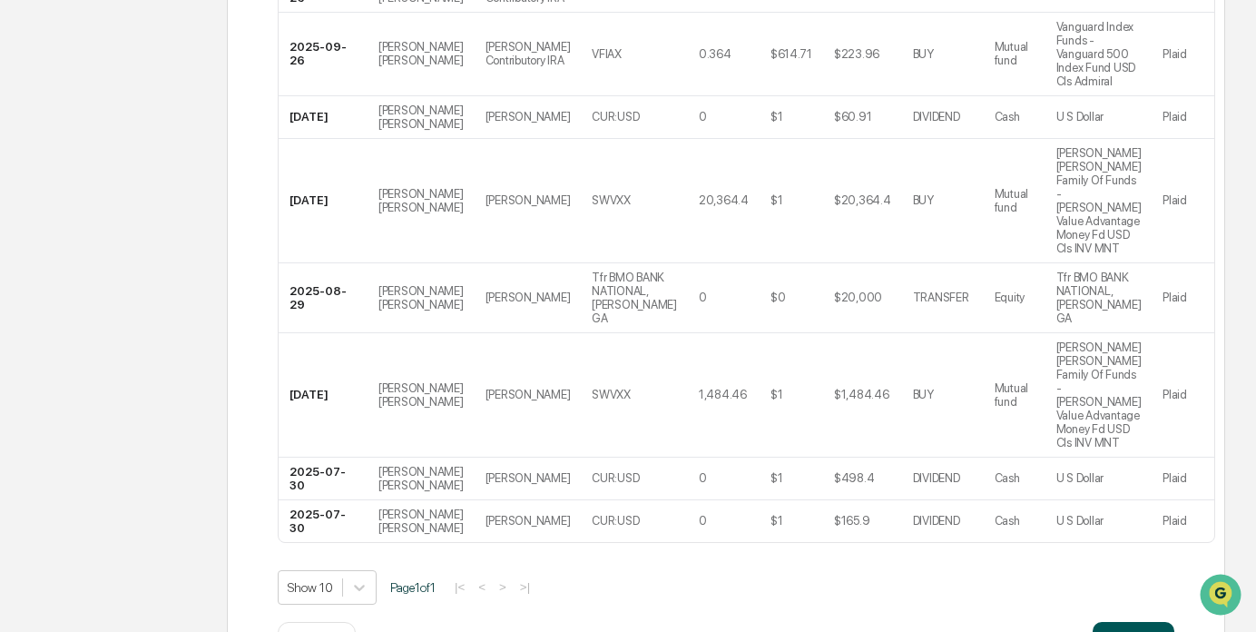
click at [1137, 622] on button "Continue" at bounding box center [1134, 640] width 82 height 36
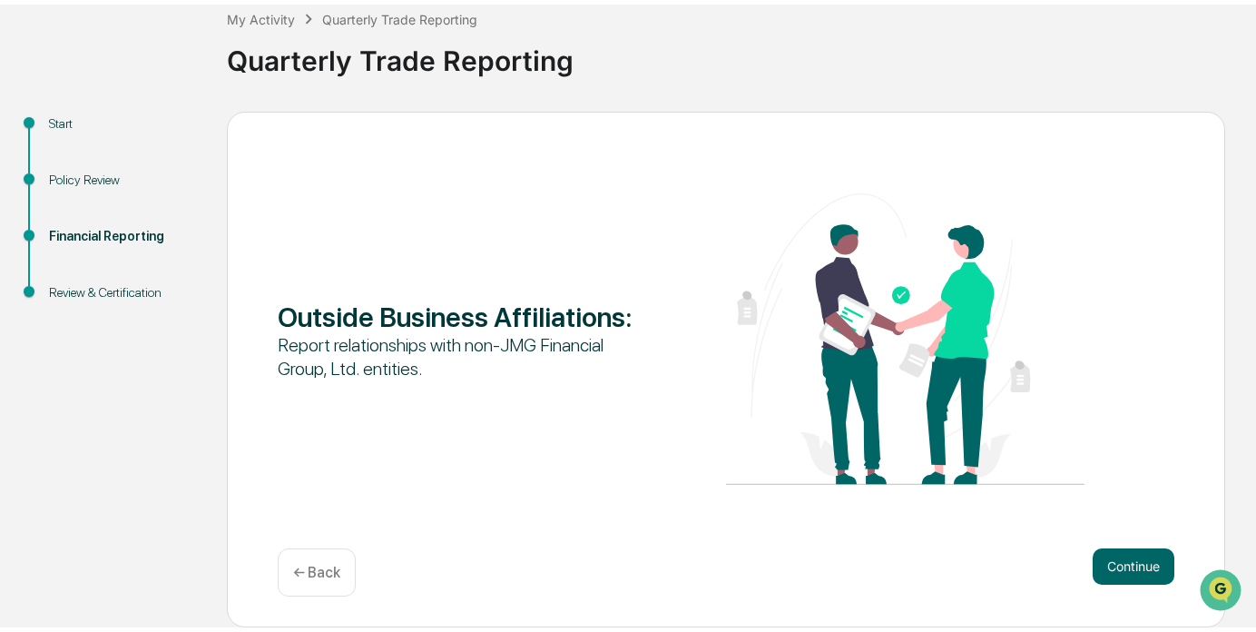
scroll to position [100, 0]
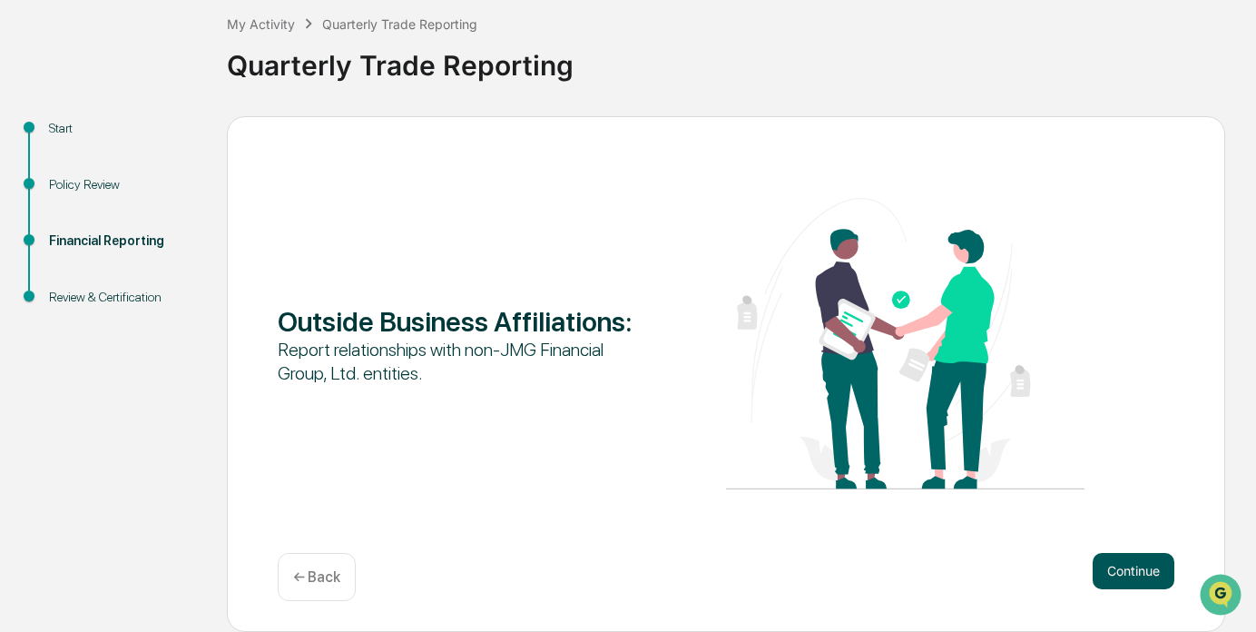
click at [1157, 568] on button "Continue" at bounding box center [1134, 571] width 82 height 36
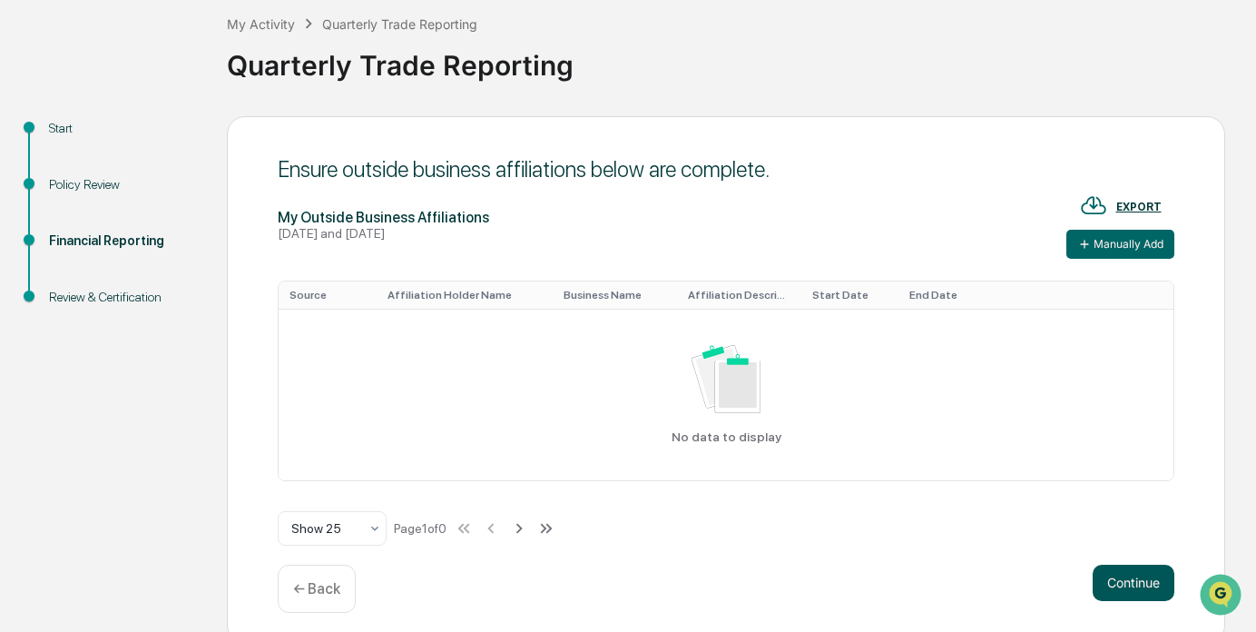
click at [1131, 583] on button "Continue" at bounding box center [1134, 583] width 82 height 36
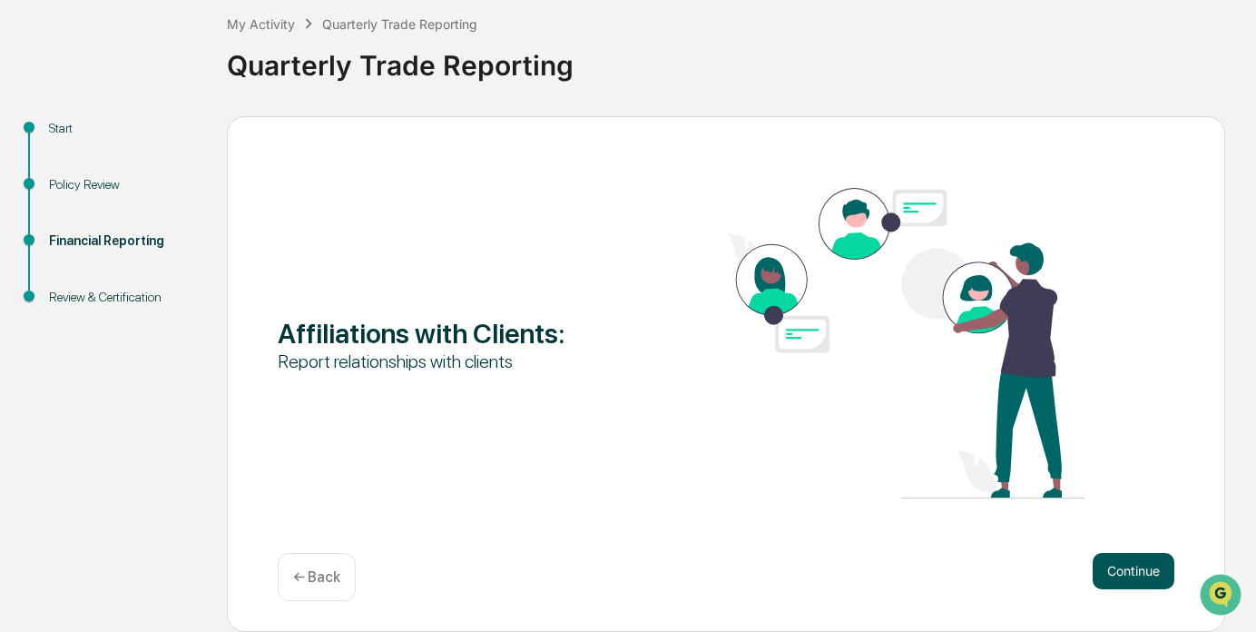
click at [1125, 567] on button "Continue" at bounding box center [1134, 571] width 82 height 36
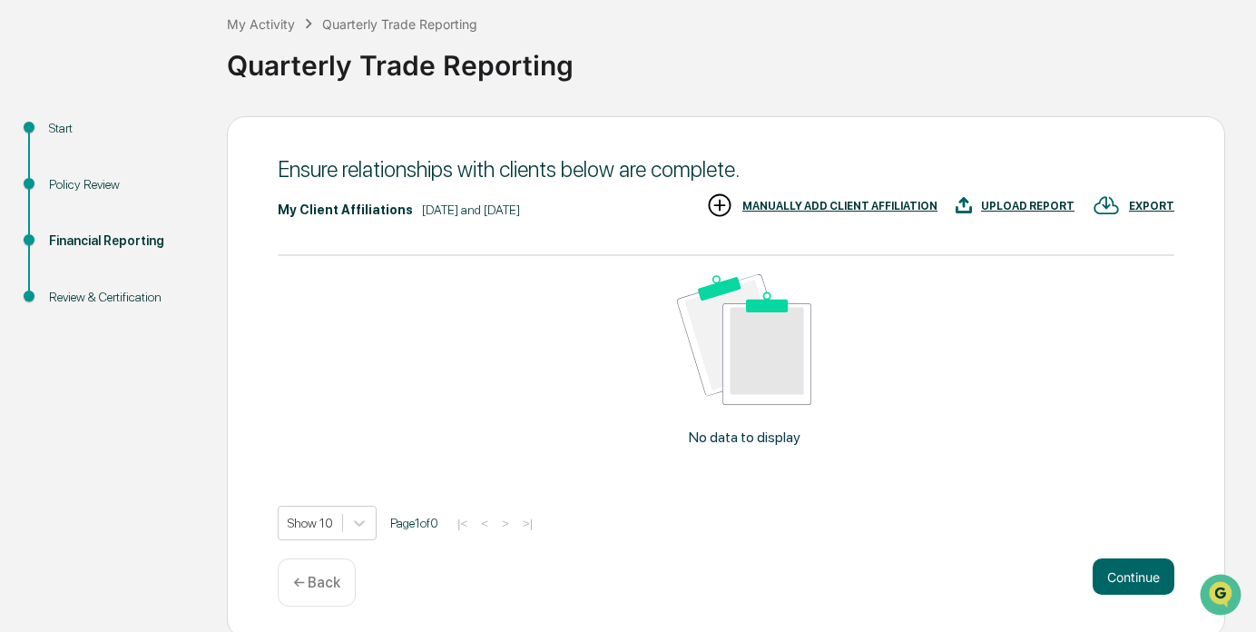
click at [847, 204] on div "MANUALLY ADD CLIENT AFFILIATION" at bounding box center [840, 206] width 195 height 13
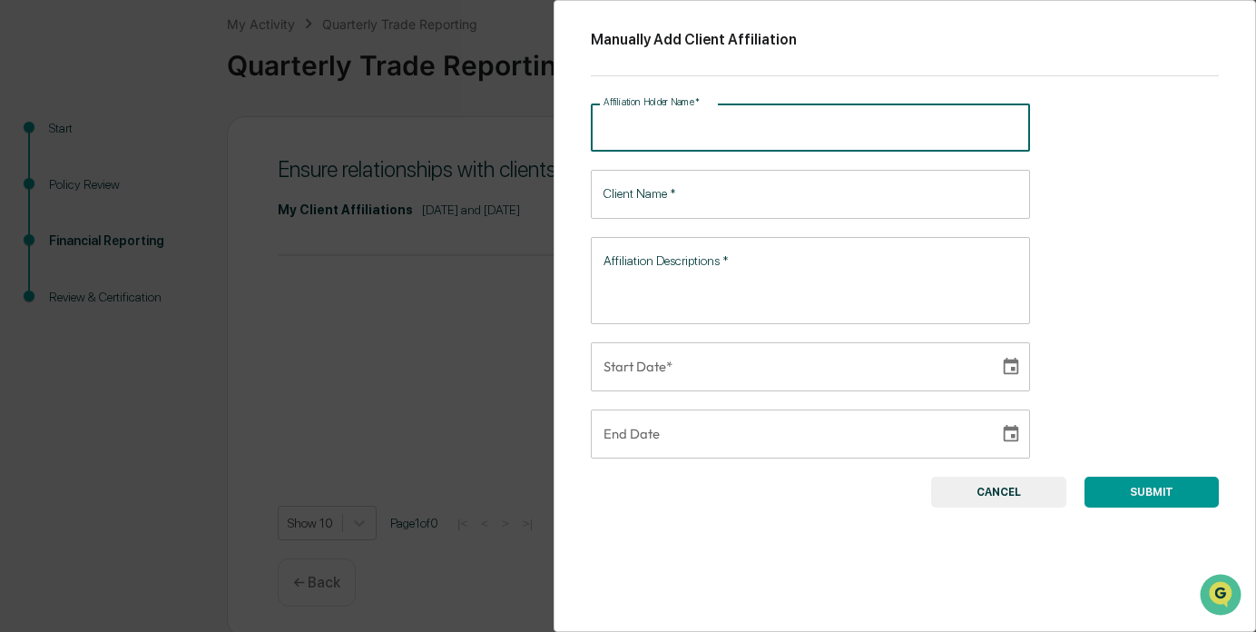
click at [733, 124] on input "Affiliation Holder Name   *" at bounding box center [810, 127] width 439 height 48
type input "**********"
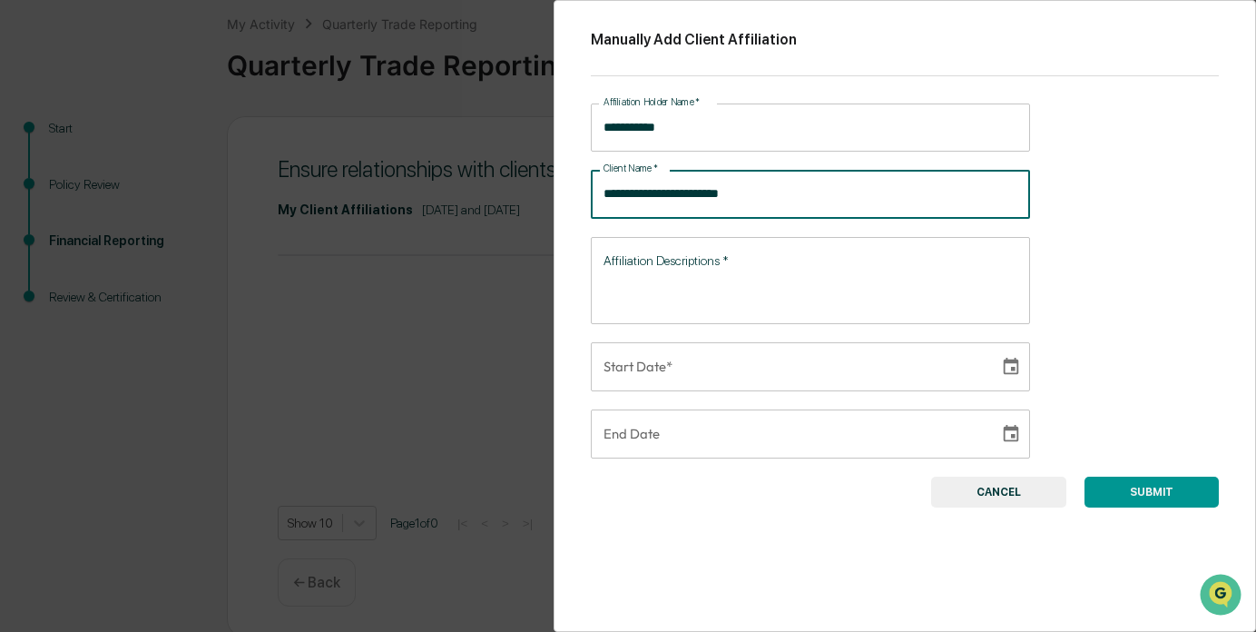
type input "**********"
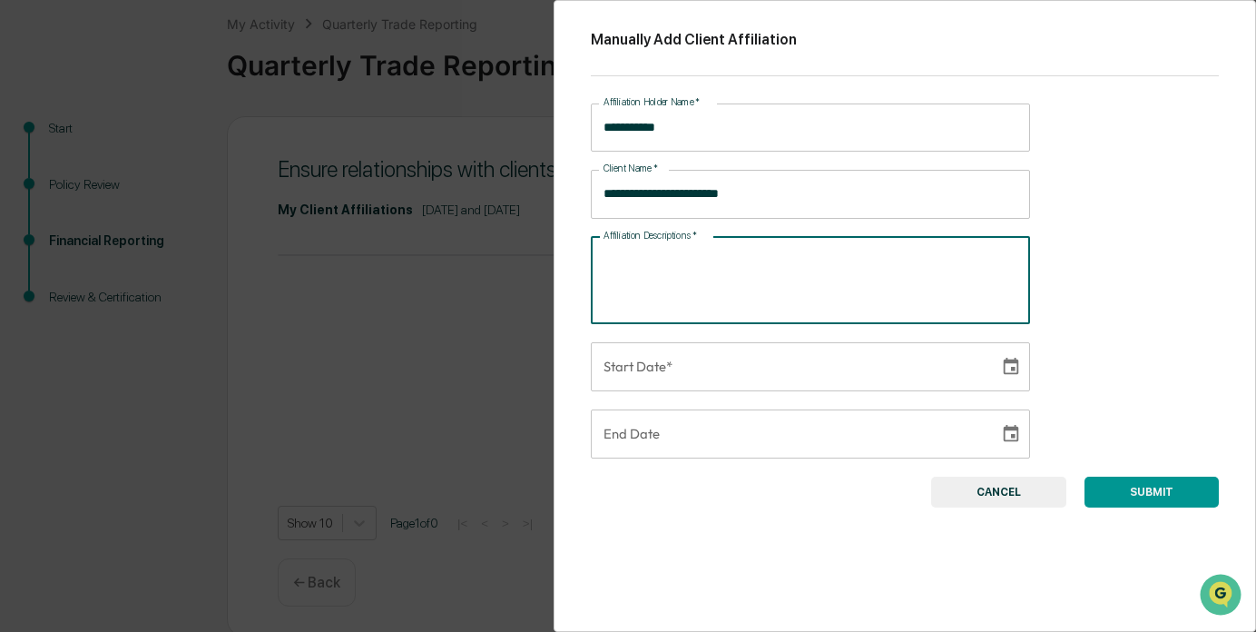
click at [665, 284] on textarea "Affiliation Descriptions   *" at bounding box center [811, 279] width 414 height 57
type textarea "**********"
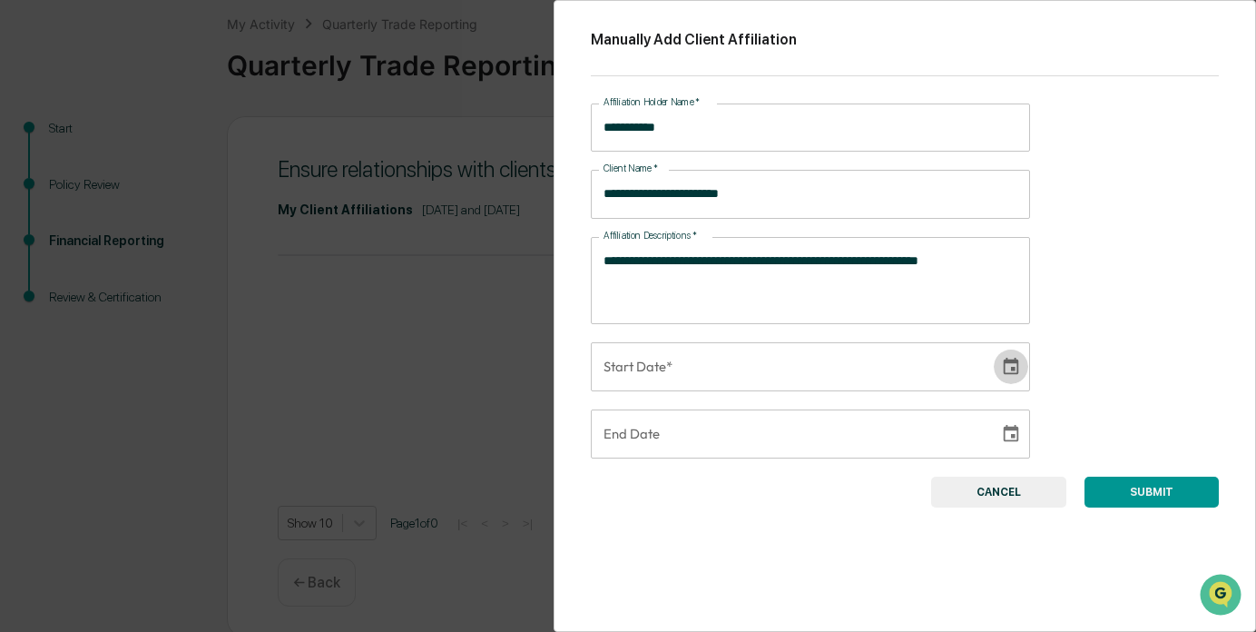
click at [1004, 372] on icon "Choose date" at bounding box center [1011, 367] width 20 height 20
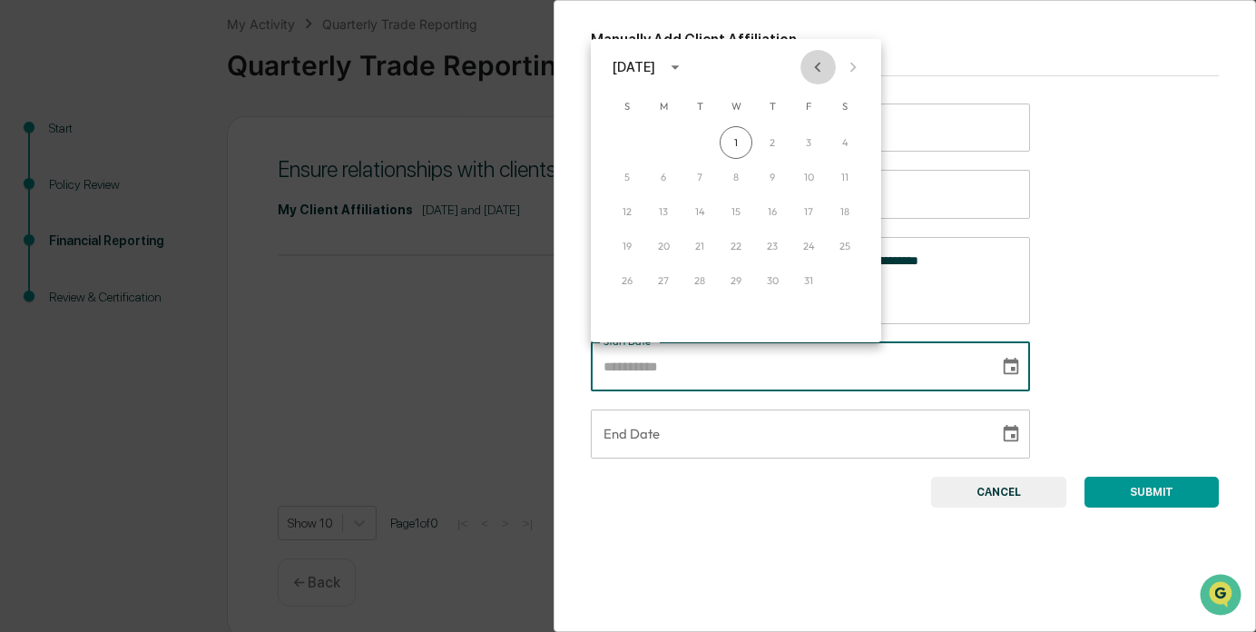
click at [814, 61] on icon "Previous month" at bounding box center [818, 67] width 20 height 20
click at [659, 241] on button "22" at bounding box center [663, 246] width 33 height 33
type input "**********"
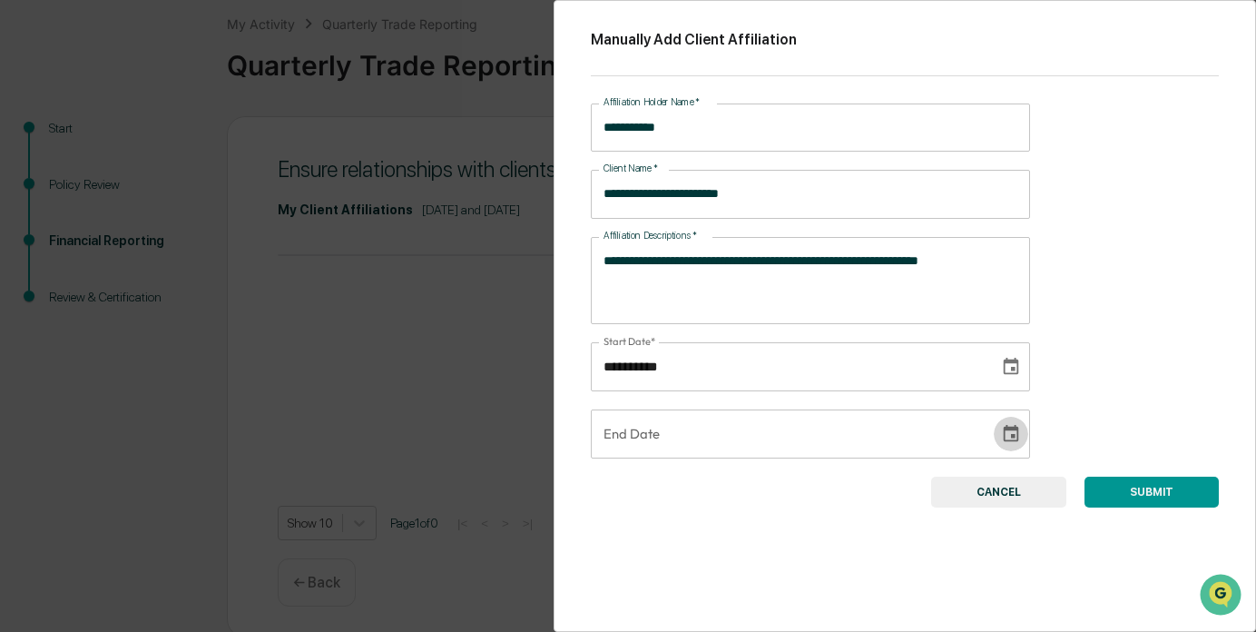
click at [1010, 435] on icon "Choose date" at bounding box center [1011, 434] width 20 height 20
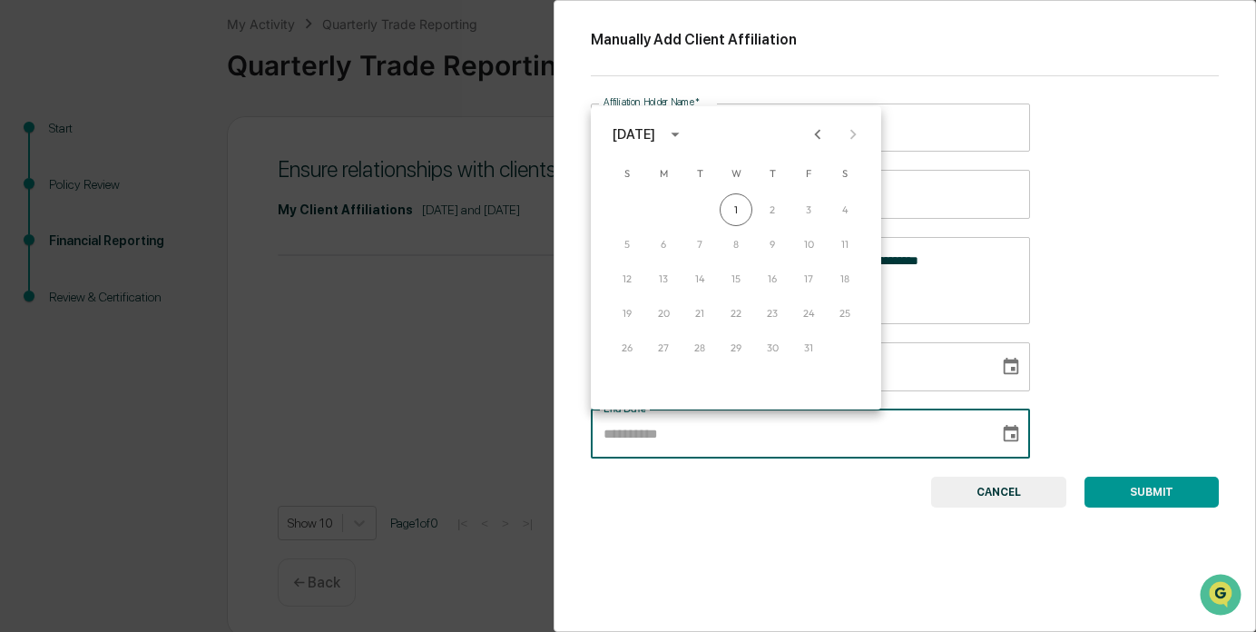
click at [1131, 172] on div "**********" at bounding box center [905, 316] width 703 height 632
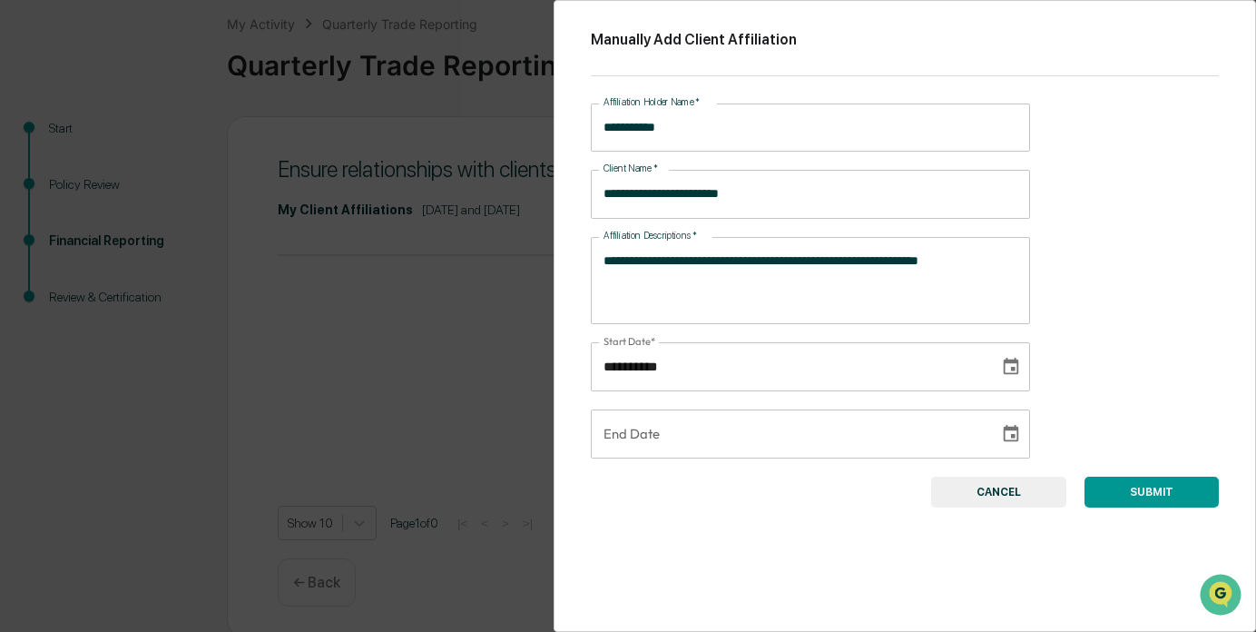
click at [1157, 493] on button "SUBMIT" at bounding box center [1152, 492] width 134 height 31
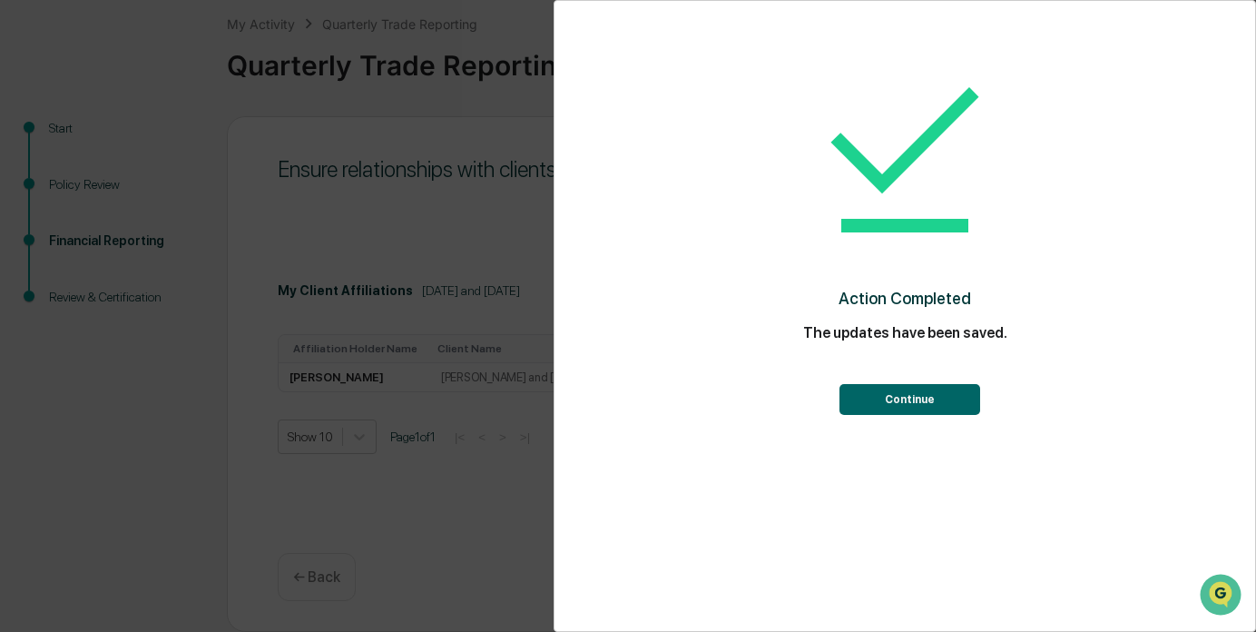
click at [904, 393] on button "Continue" at bounding box center [910, 399] width 141 height 31
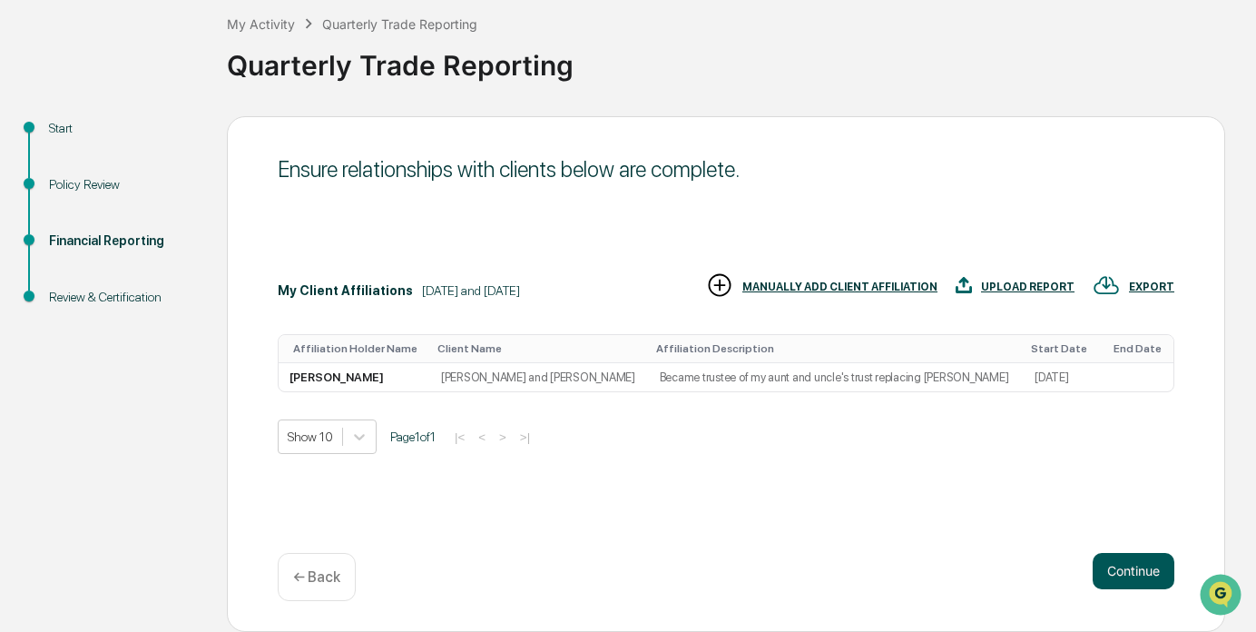
click at [1132, 561] on button "Continue" at bounding box center [1134, 571] width 82 height 36
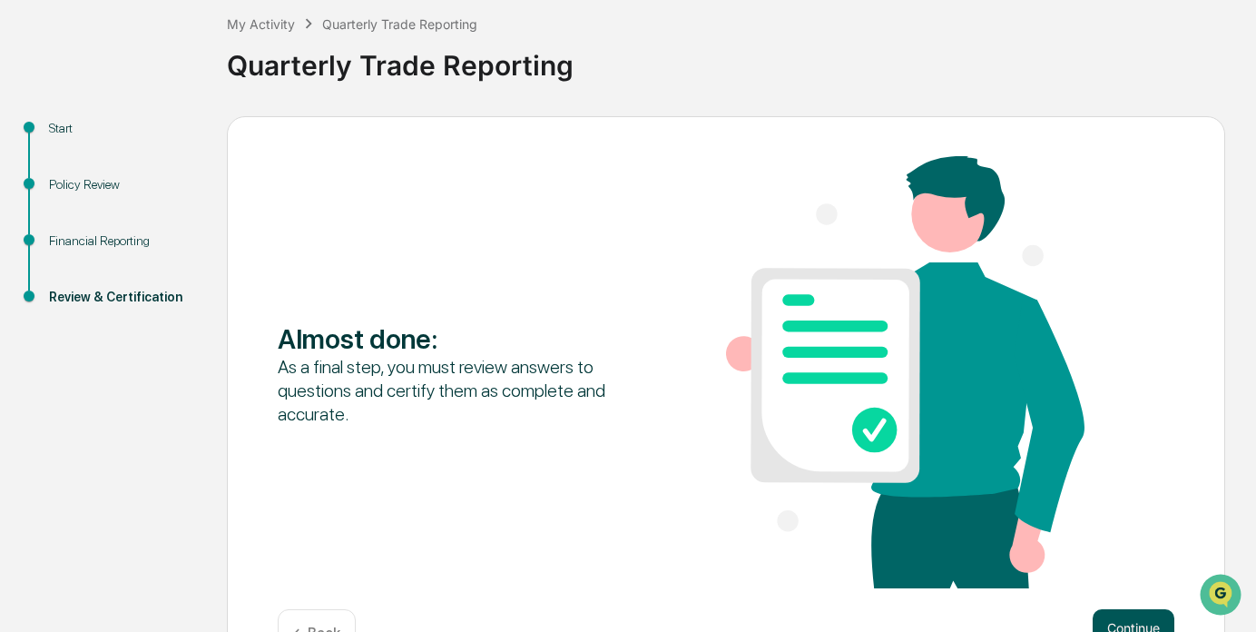
click at [1117, 620] on button "Continue" at bounding box center [1134, 627] width 82 height 36
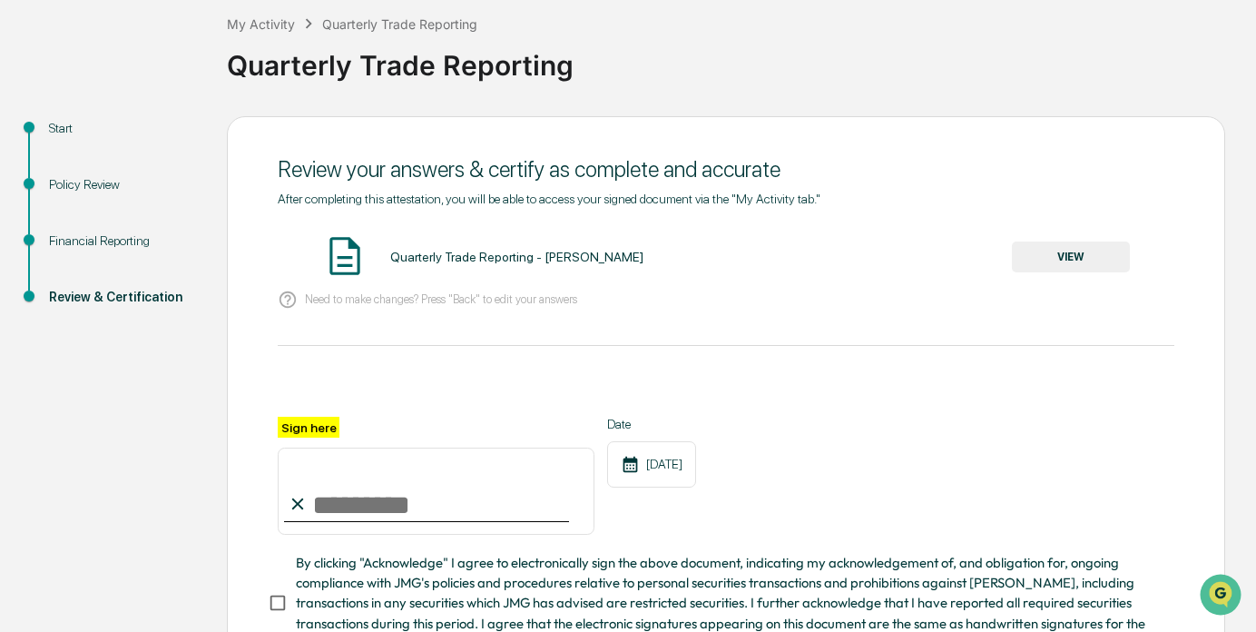
scroll to position [251, 0]
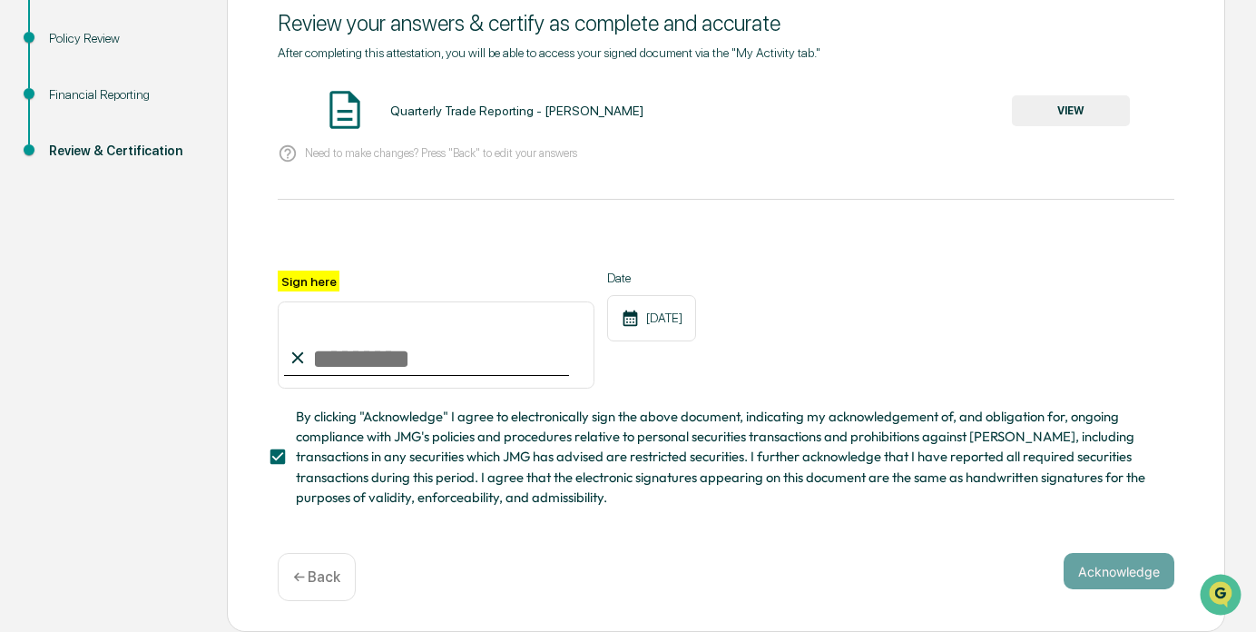
click at [483, 355] on input "Sign here" at bounding box center [436, 344] width 317 height 87
type input "**********"
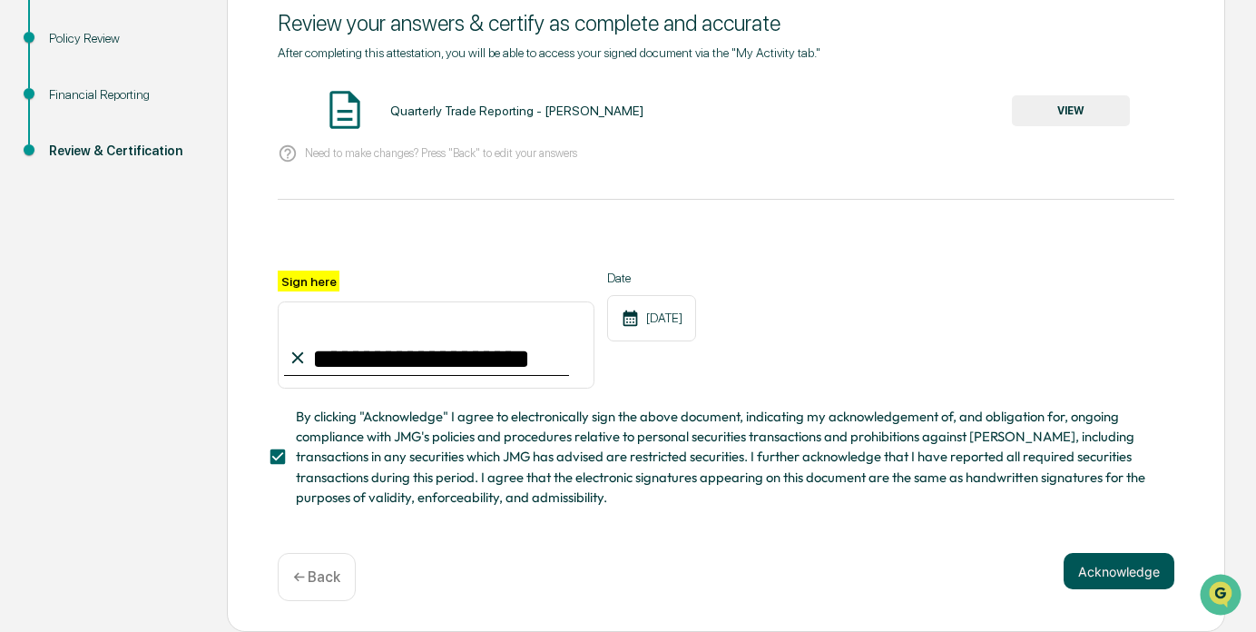
click at [1100, 566] on button "Acknowledge" at bounding box center [1119, 571] width 111 height 36
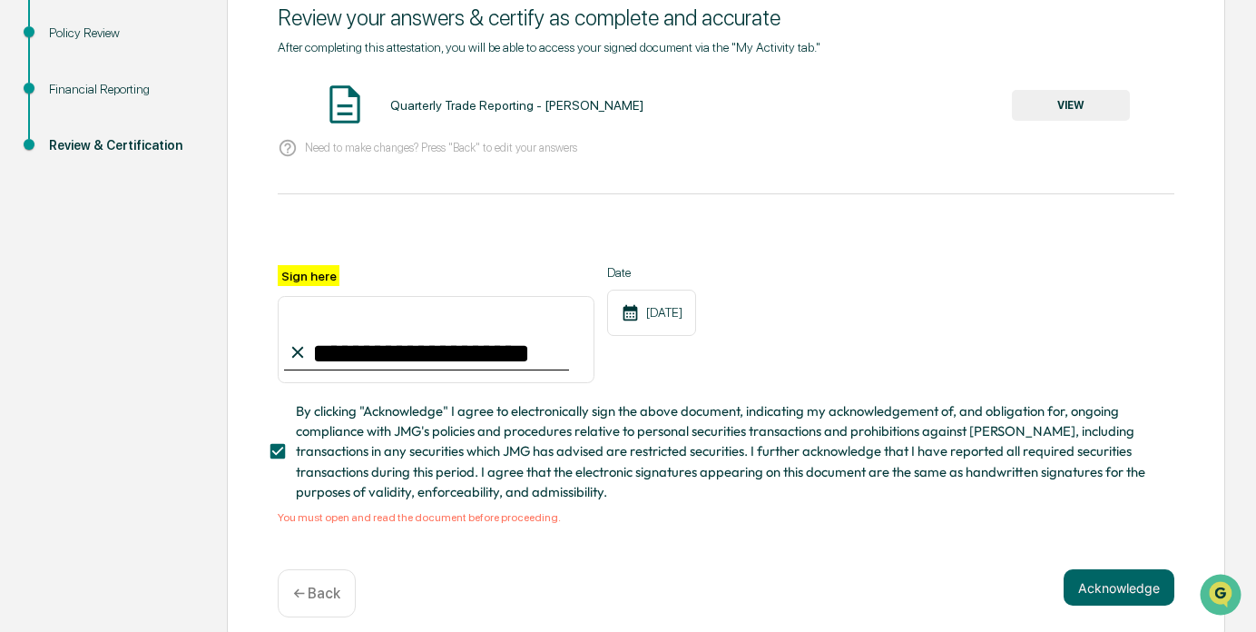
click at [1075, 106] on button "VIEW" at bounding box center [1071, 105] width 118 height 31
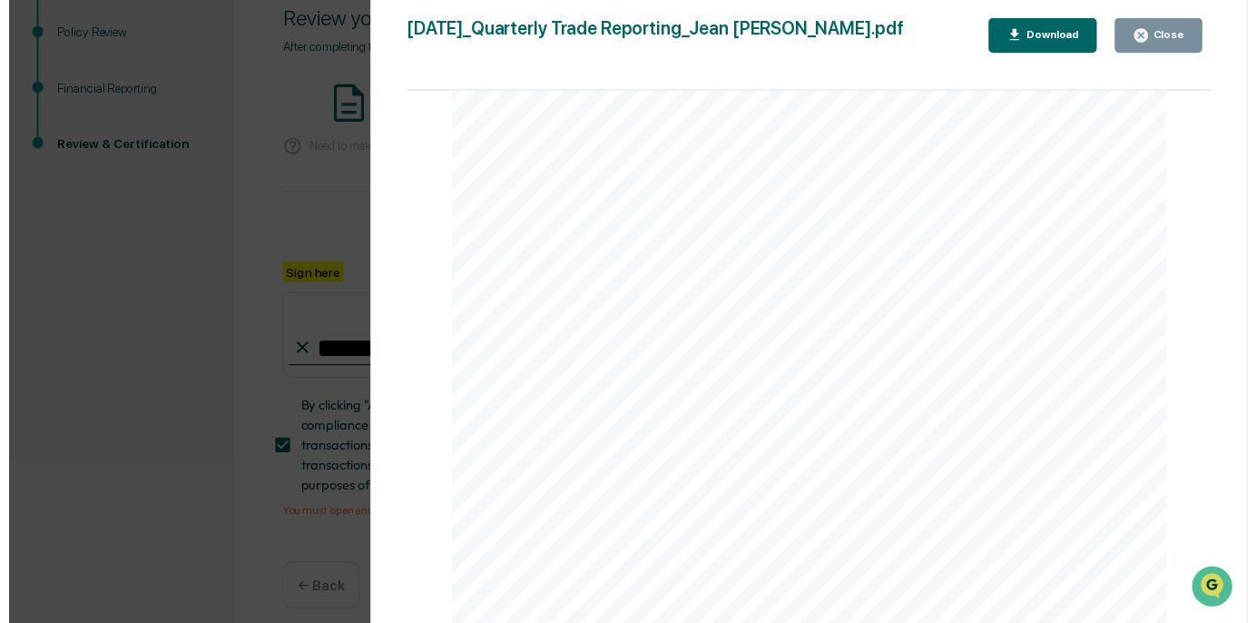
scroll to position [273, 0]
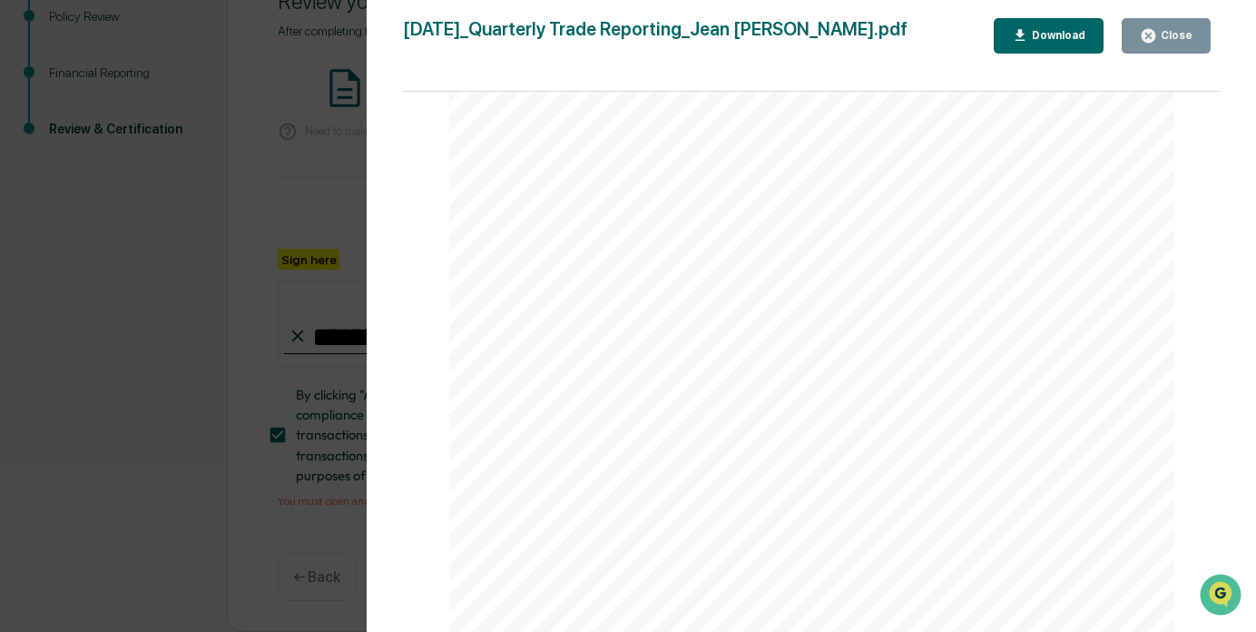
click at [1168, 37] on div "Close" at bounding box center [1174, 35] width 35 height 13
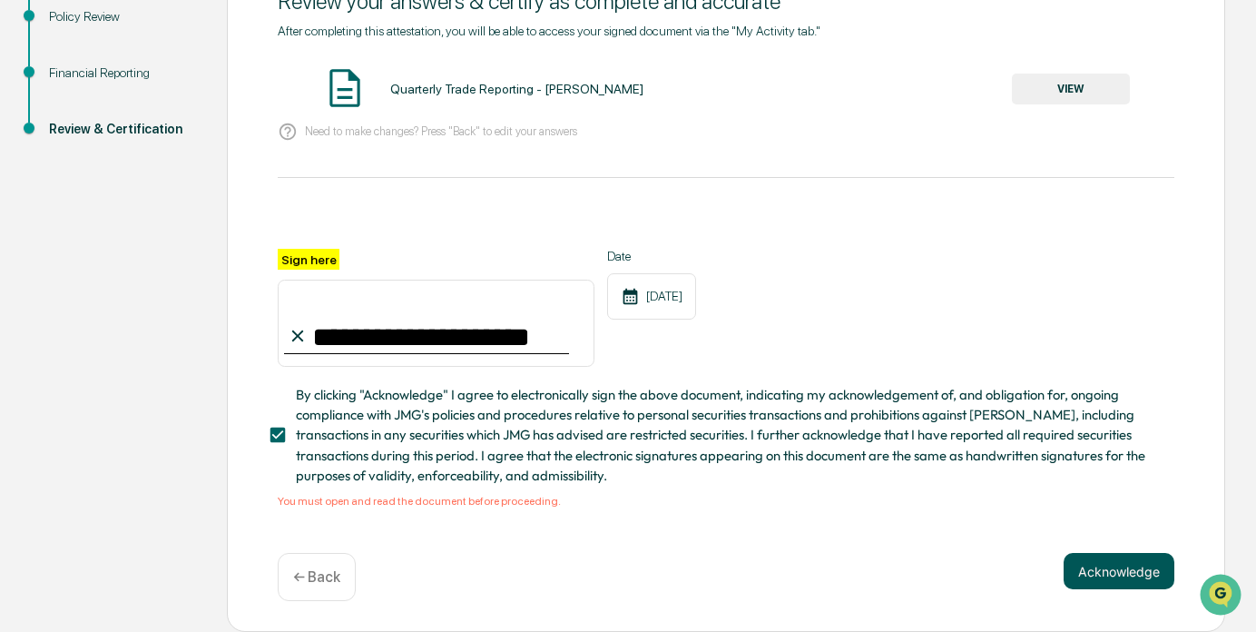
click at [1129, 574] on button "Acknowledge" at bounding box center [1119, 571] width 111 height 36
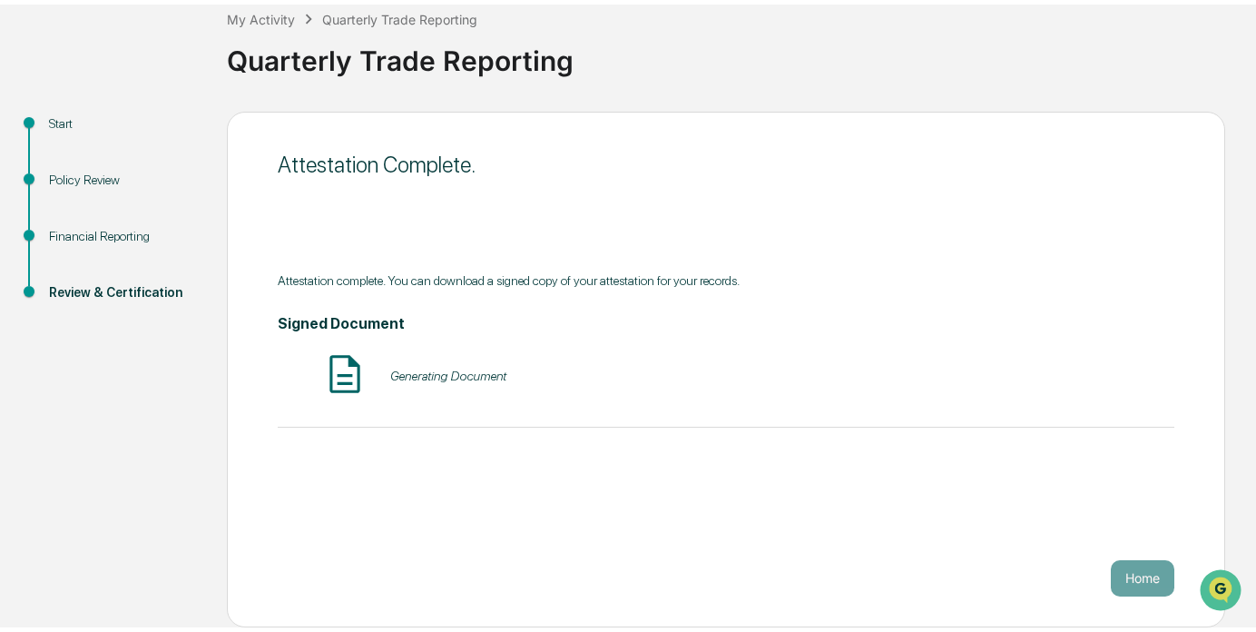
scroll to position [100, 0]
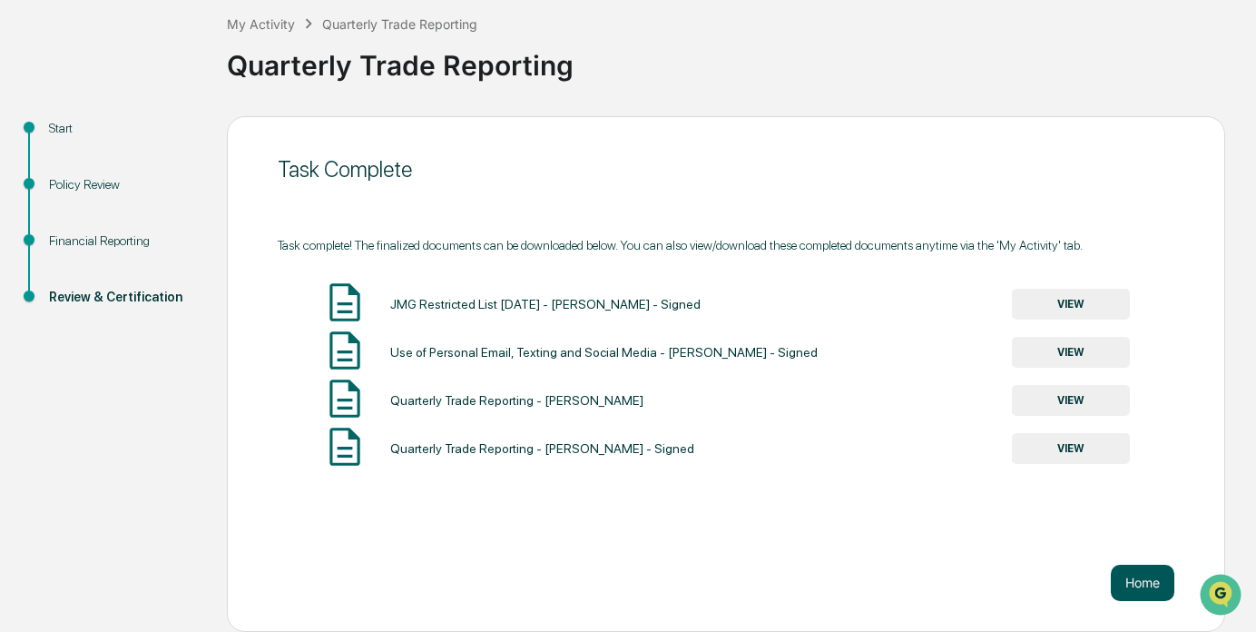
click at [1148, 585] on button "Home" at bounding box center [1143, 583] width 64 height 36
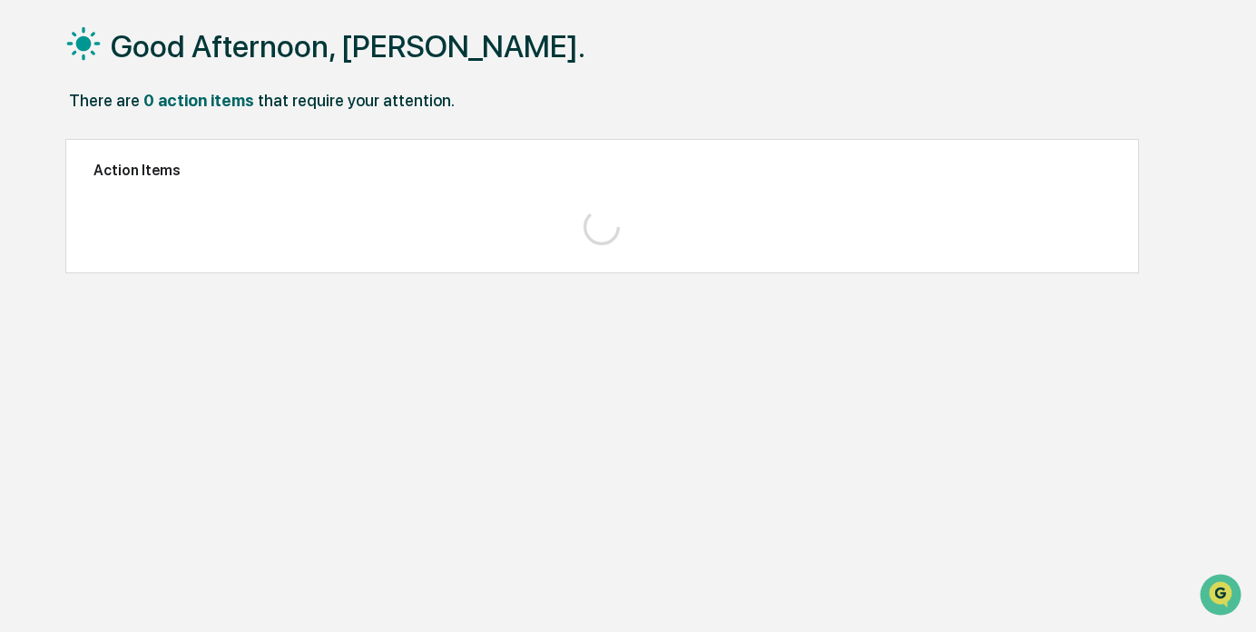
scroll to position [86, 0]
